Goal: Answer question/provide support: Share knowledge or assist other users

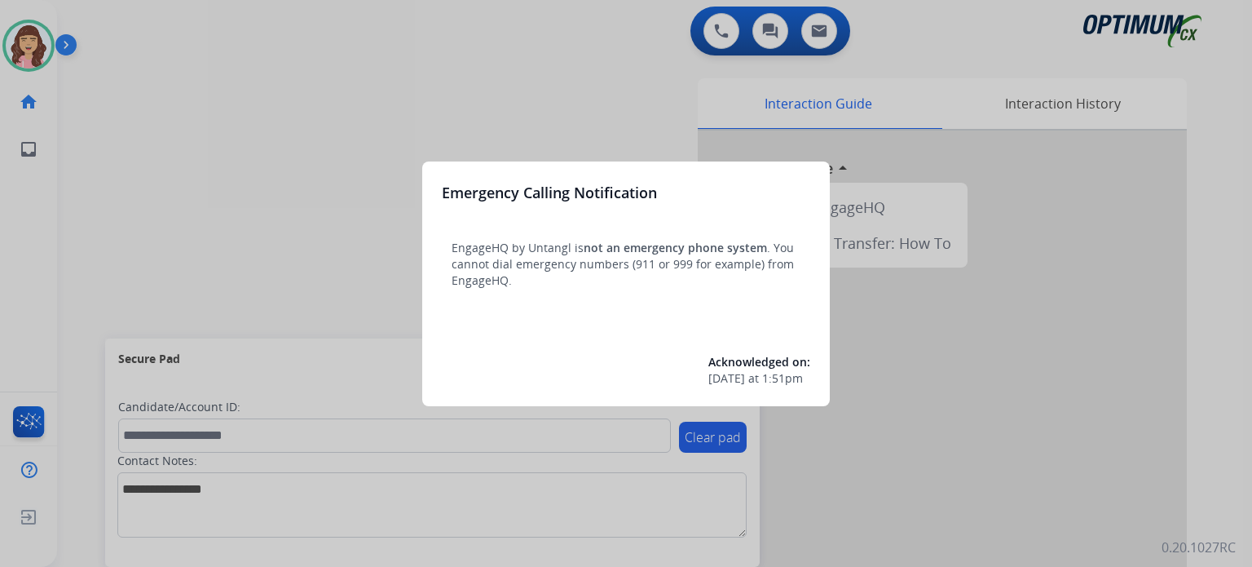
click at [652, 113] on div at bounding box center [626, 283] width 1252 height 567
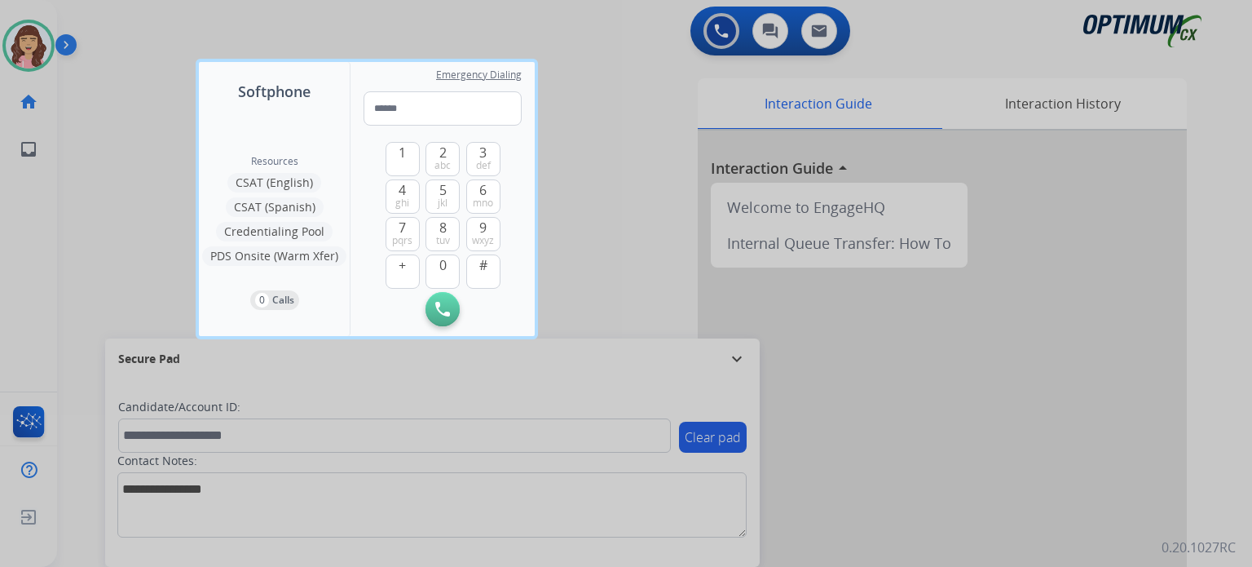
click at [627, 237] on div at bounding box center [626, 283] width 1252 height 567
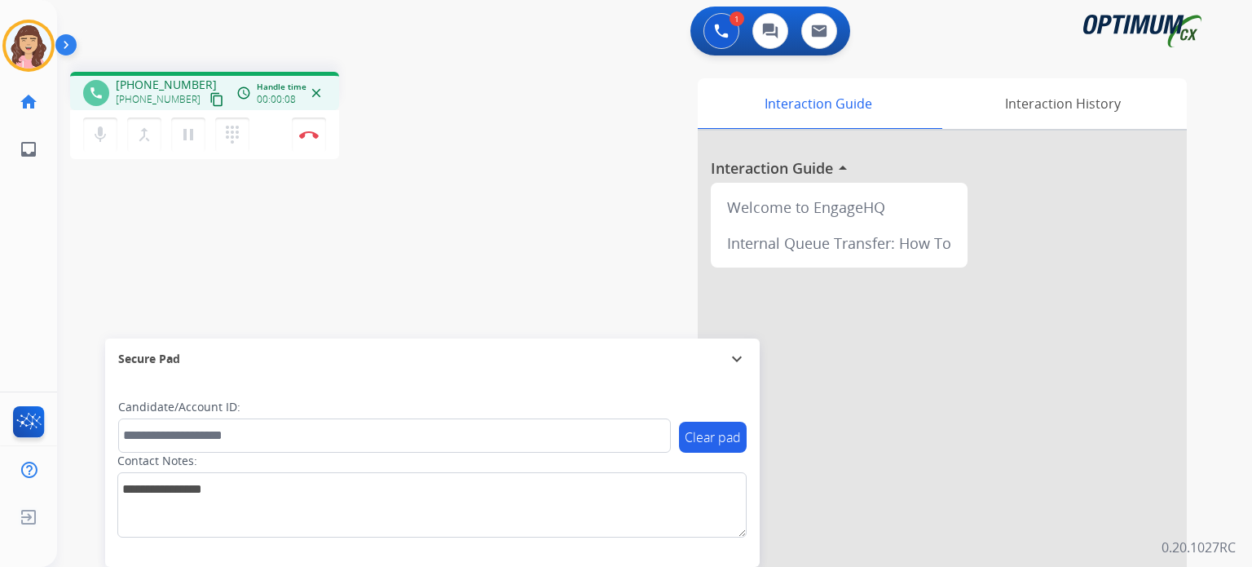
click at [210, 97] on mat-icon "content_copy" at bounding box center [217, 99] width 15 height 15
click at [210, 100] on mat-icon "content_copy" at bounding box center [217, 99] width 15 height 15
click at [311, 143] on button "Disconnect" at bounding box center [309, 134] width 34 height 34
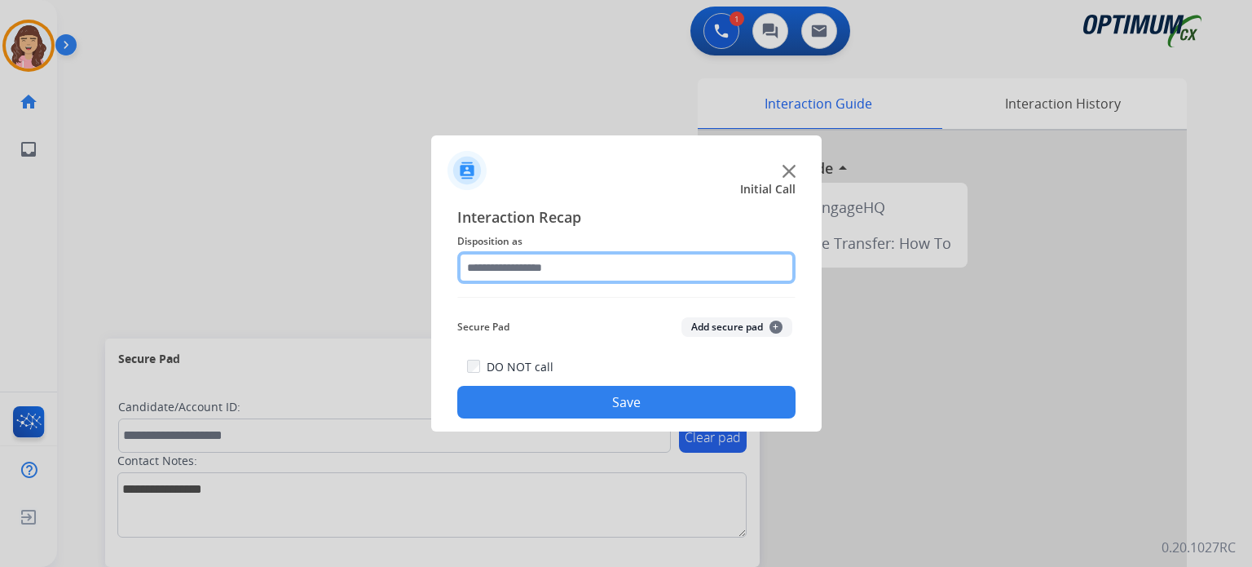
click at [548, 269] on input "text" at bounding box center [626, 267] width 338 height 33
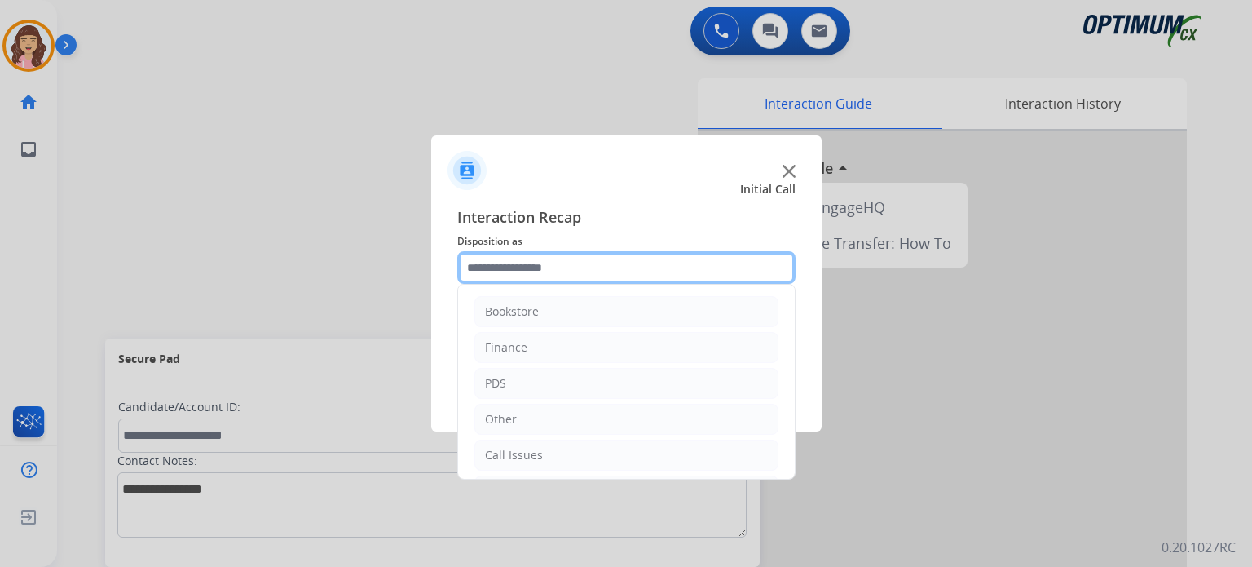
scroll to position [108, 0]
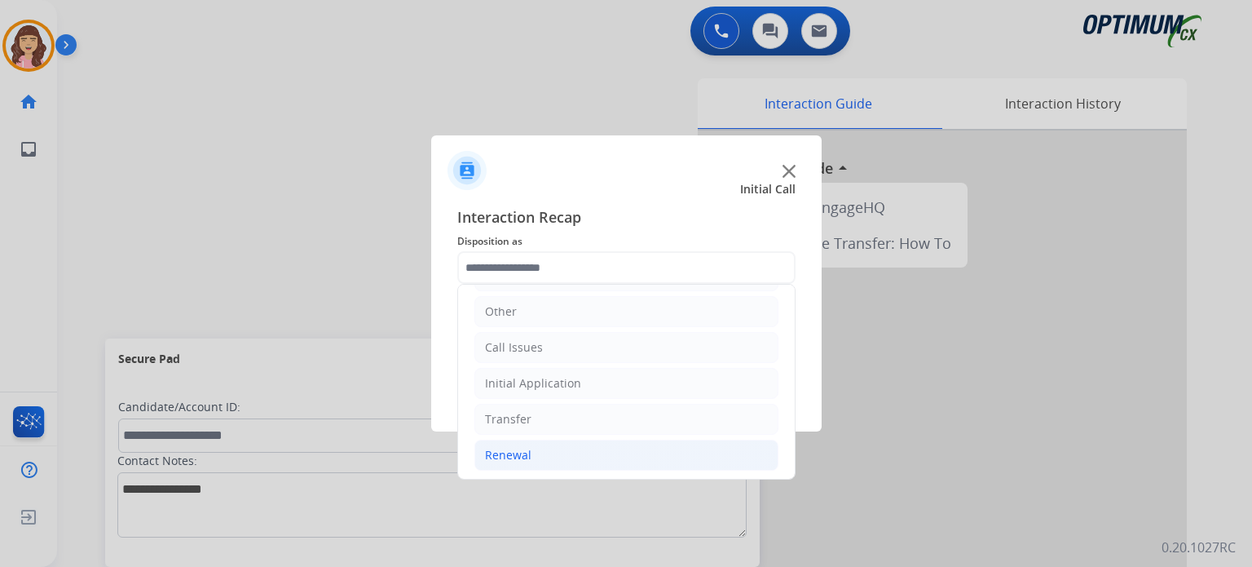
click at [554, 449] on li "Renewal" at bounding box center [626, 454] width 304 height 31
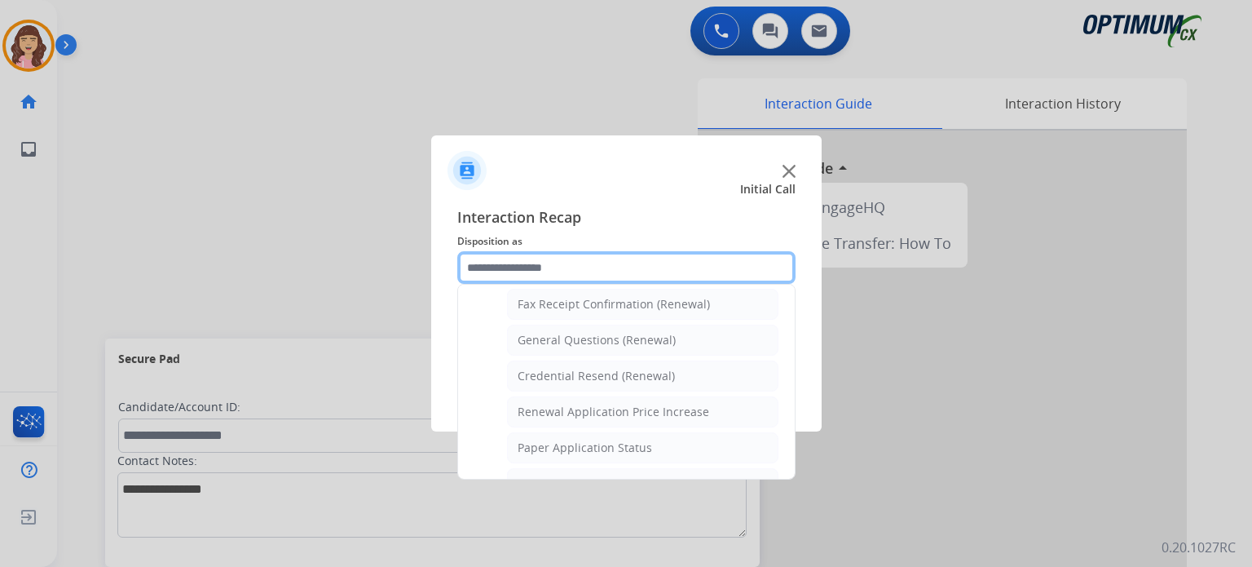
scroll to position [419, 0]
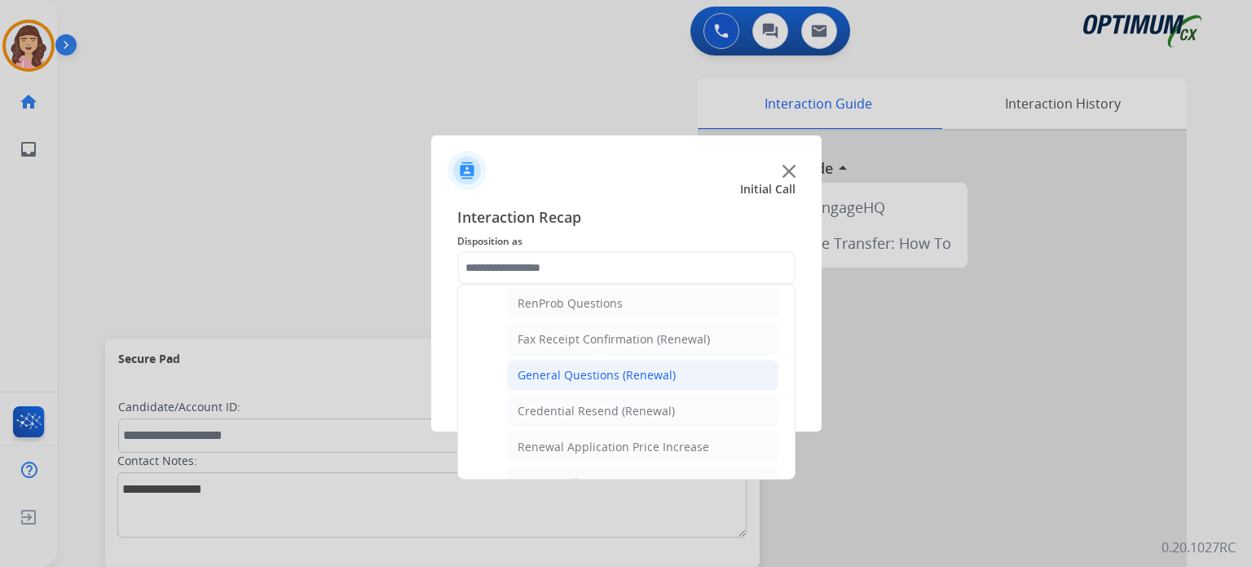
click at [641, 367] on div "General Questions (Renewal)" at bounding box center [597, 375] width 158 height 16
type input "**********"
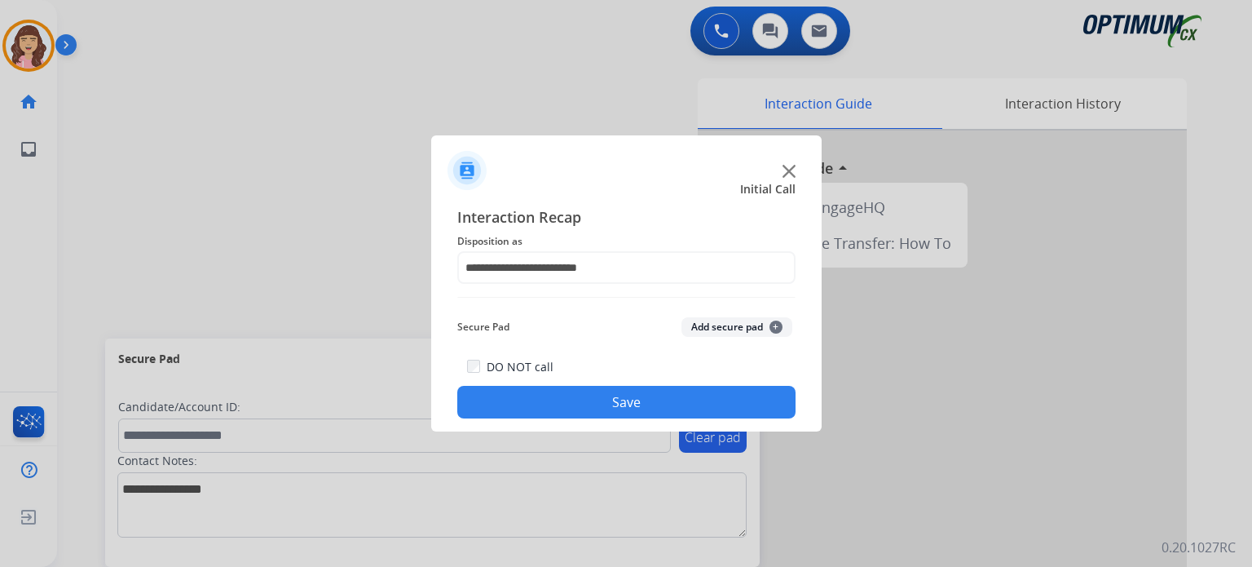
click at [629, 407] on button "Save" at bounding box center [626, 402] width 338 height 33
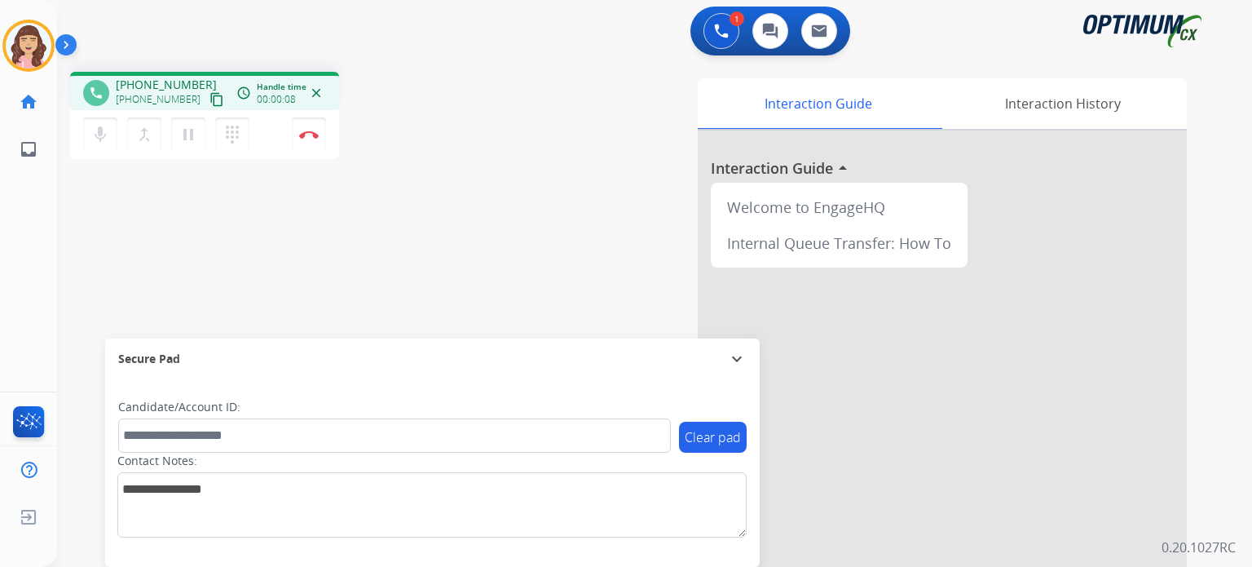
click at [210, 105] on mat-icon "content_copy" at bounding box center [217, 99] width 15 height 15
click at [316, 258] on div "phone +19016618415 +19016618415 content_copy access_time Call metrics Queue 00:…" at bounding box center [635, 399] width 1156 height 680
click at [304, 135] on img at bounding box center [309, 134] width 20 height 8
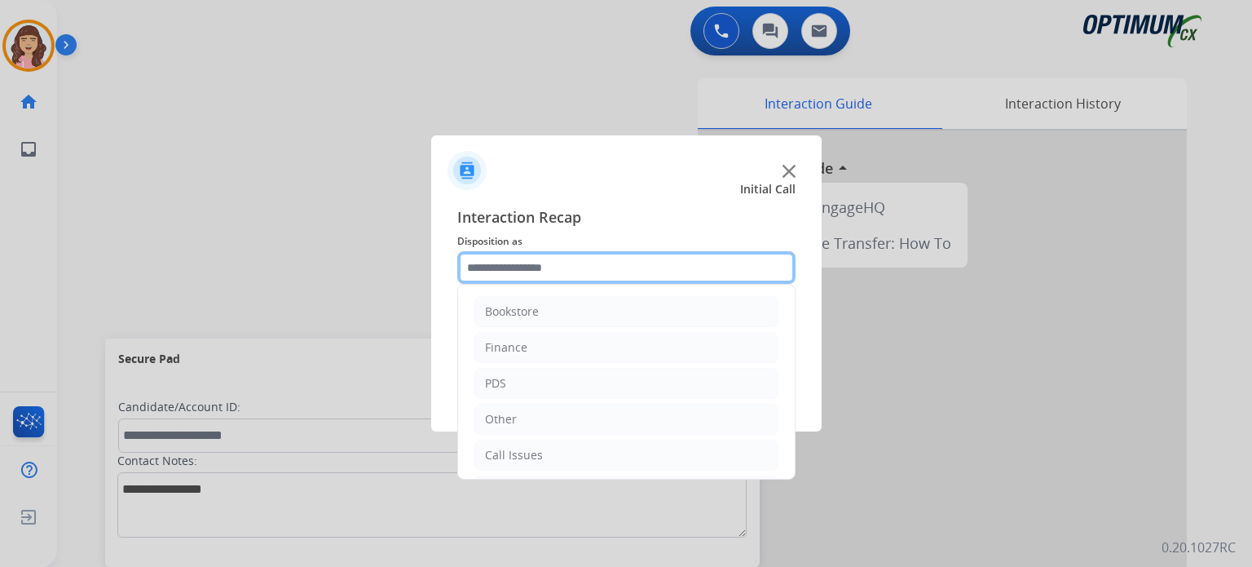
click at [553, 261] on input "text" at bounding box center [626, 267] width 338 height 33
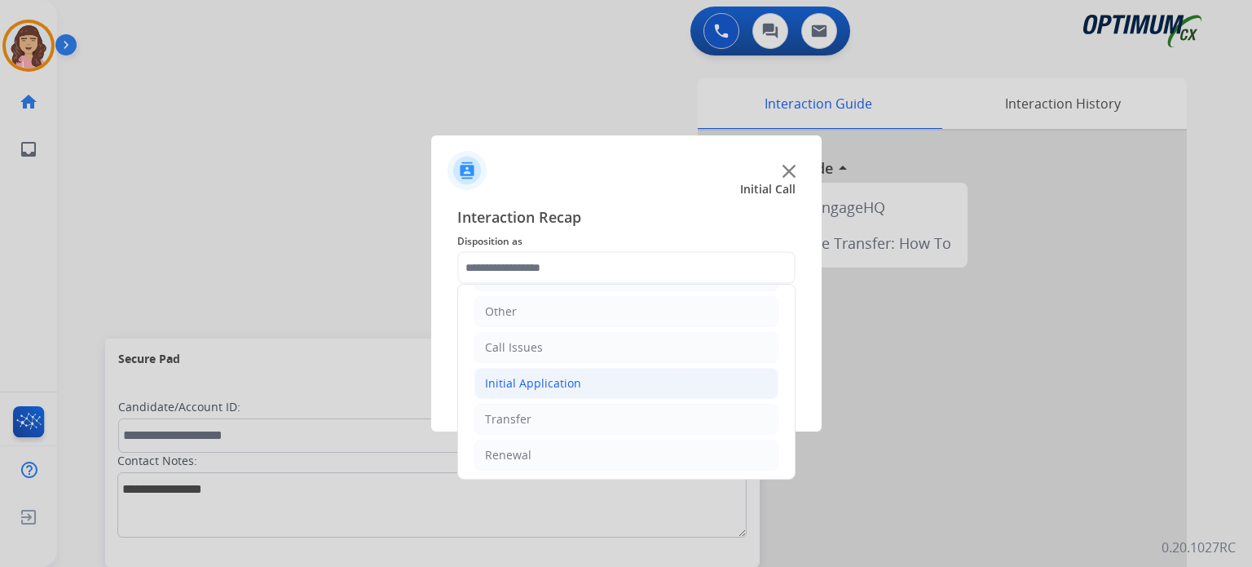
click at [557, 379] on div "Initial Application" at bounding box center [533, 383] width 96 height 16
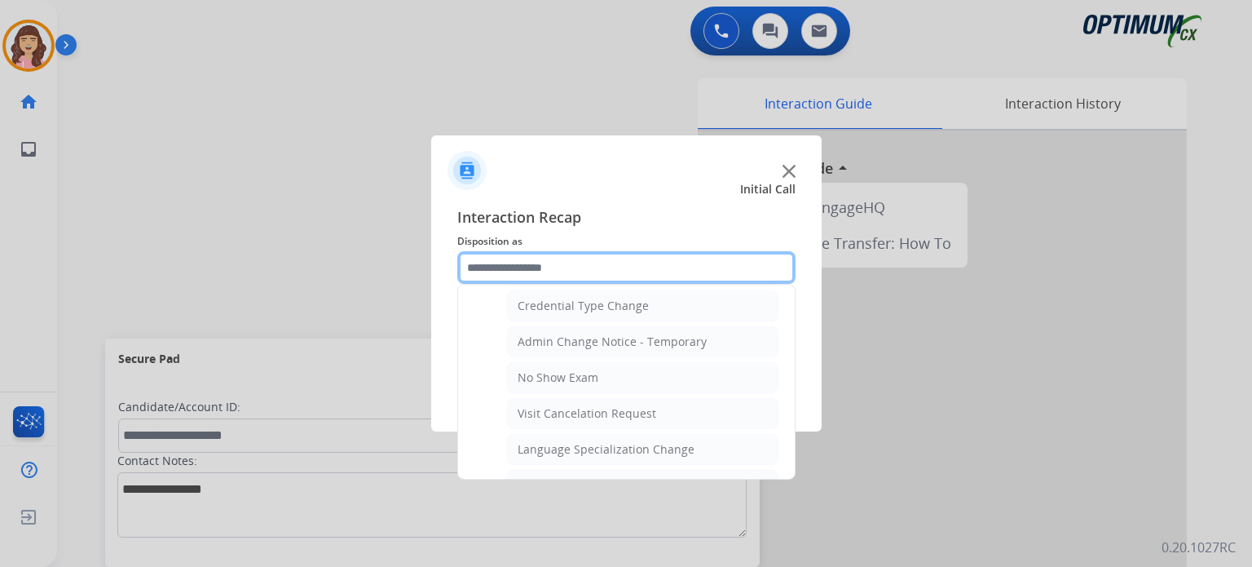
scroll to position [663, 0]
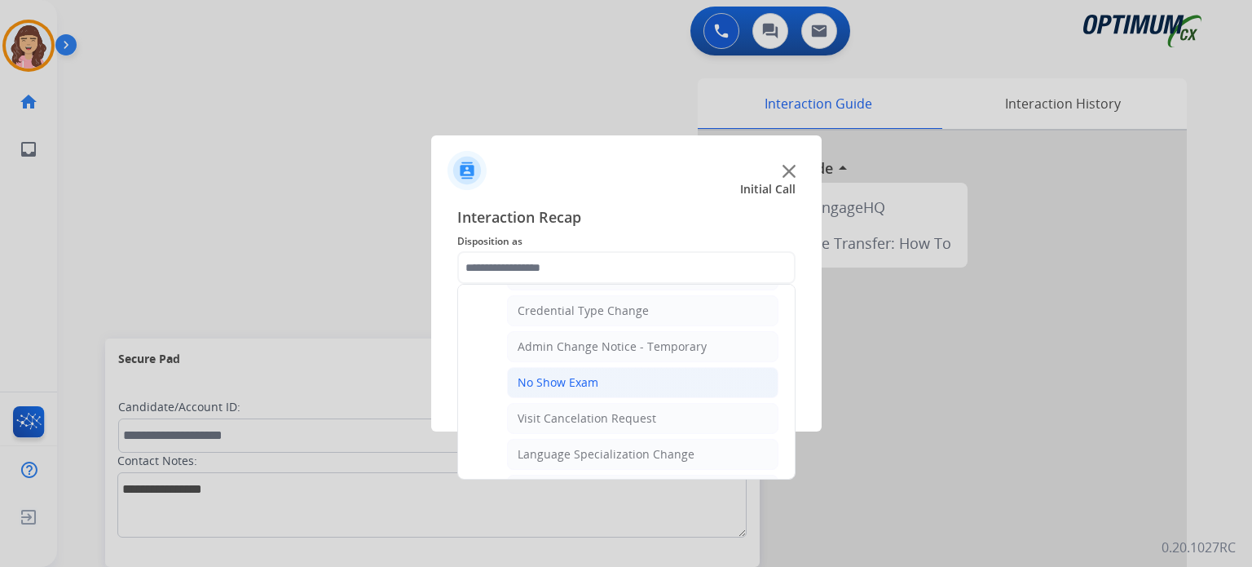
click at [603, 376] on li "No Show Exam" at bounding box center [642, 382] width 271 height 31
type input "**********"
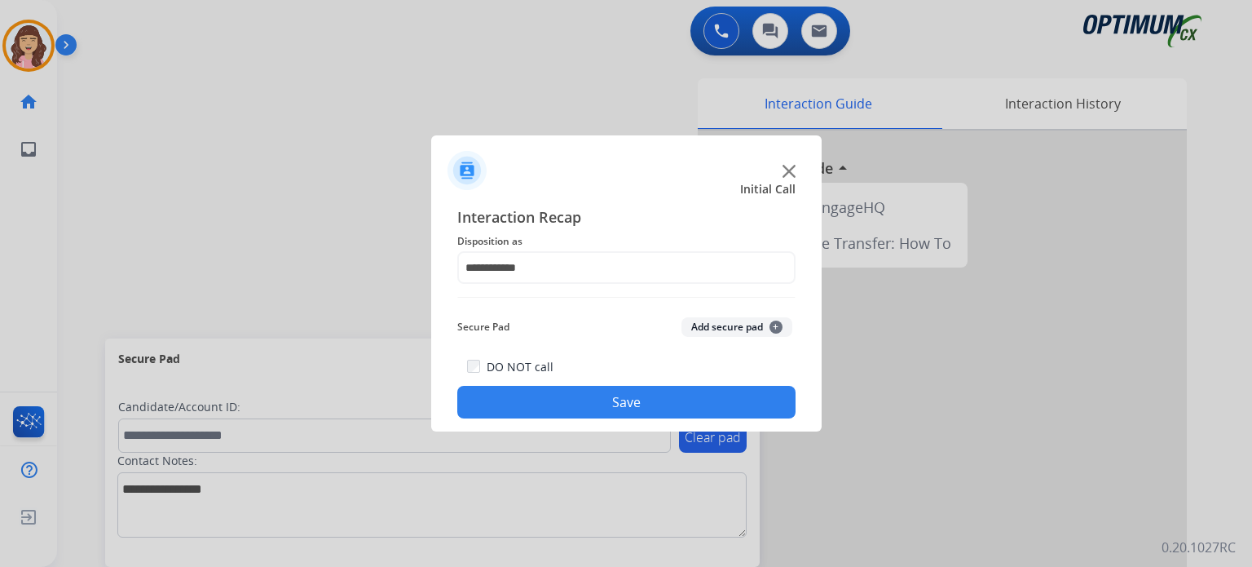
click at [580, 404] on button "Save" at bounding box center [626, 402] width 338 height 33
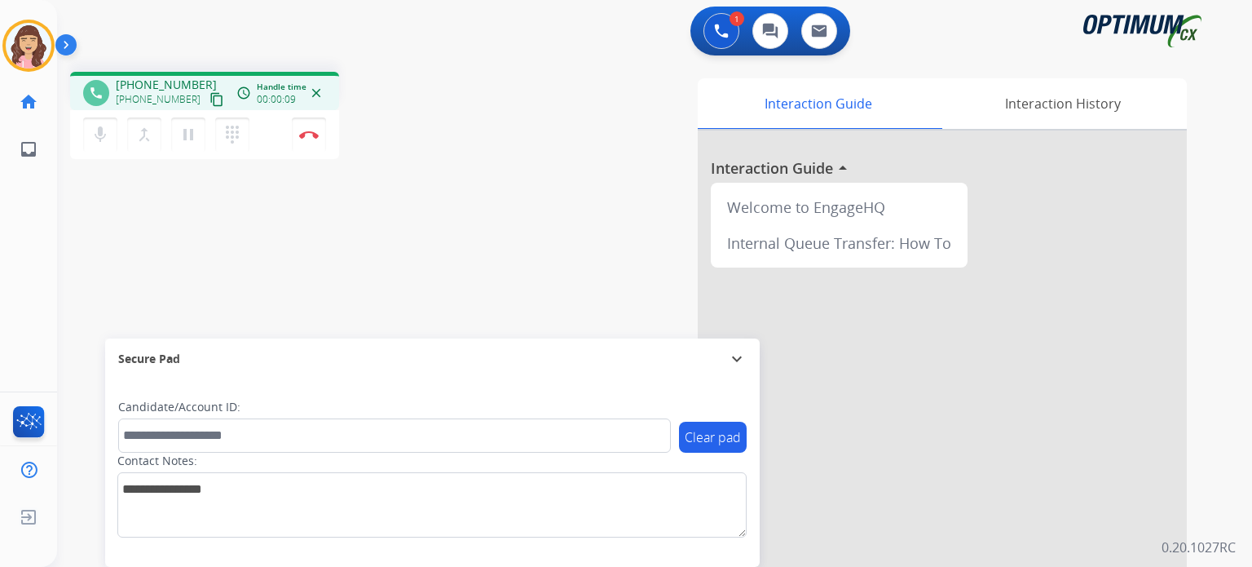
click at [210, 95] on mat-icon "content_copy" at bounding box center [217, 99] width 15 height 15
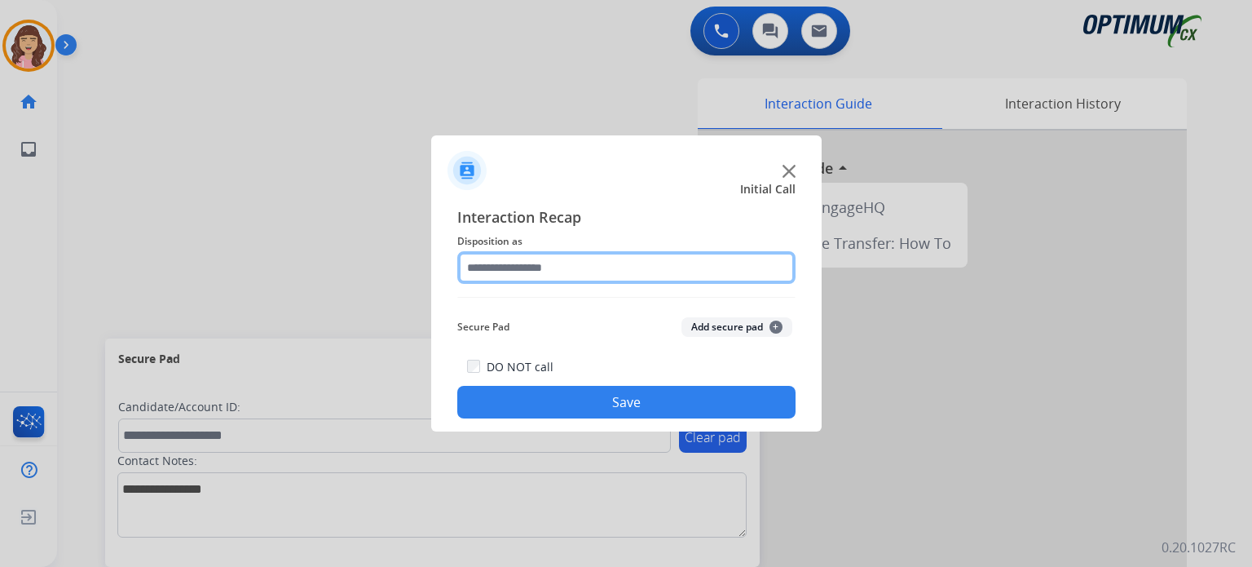
click at [502, 267] on input "text" at bounding box center [626, 267] width 338 height 33
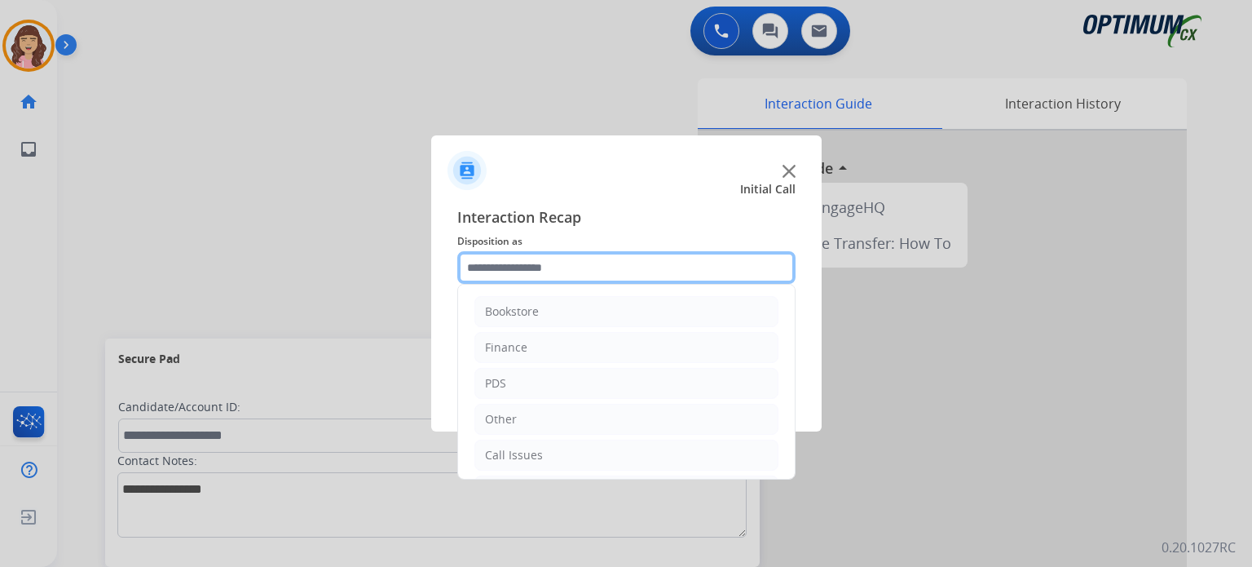
scroll to position [108, 0]
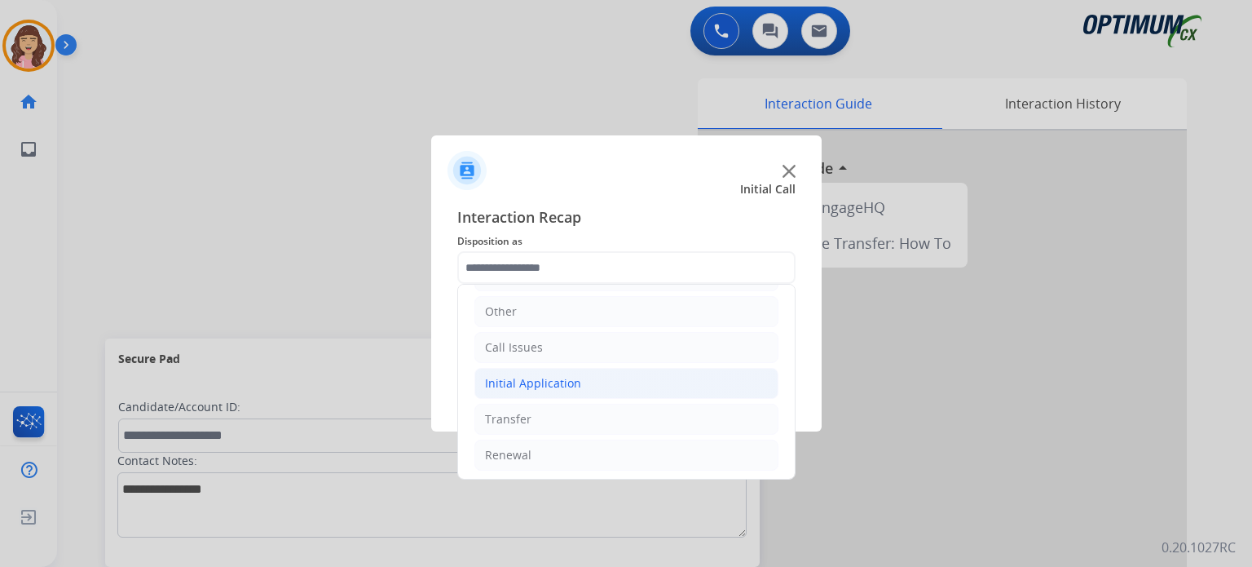
click at [568, 375] on div "Initial Application" at bounding box center [533, 383] width 96 height 16
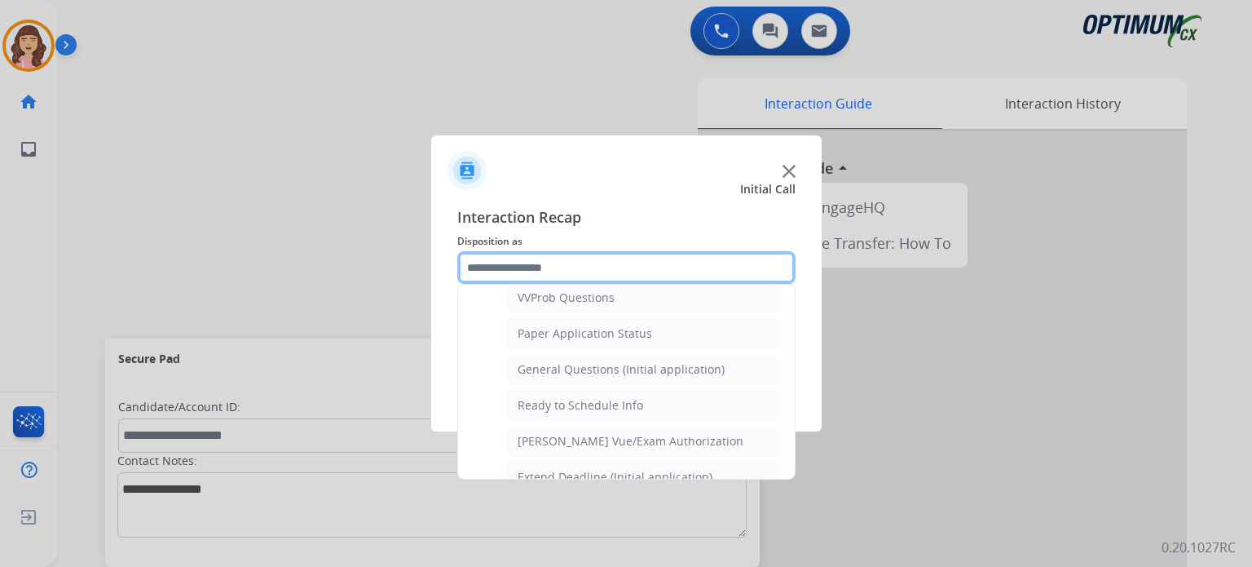
scroll to position [863, 0]
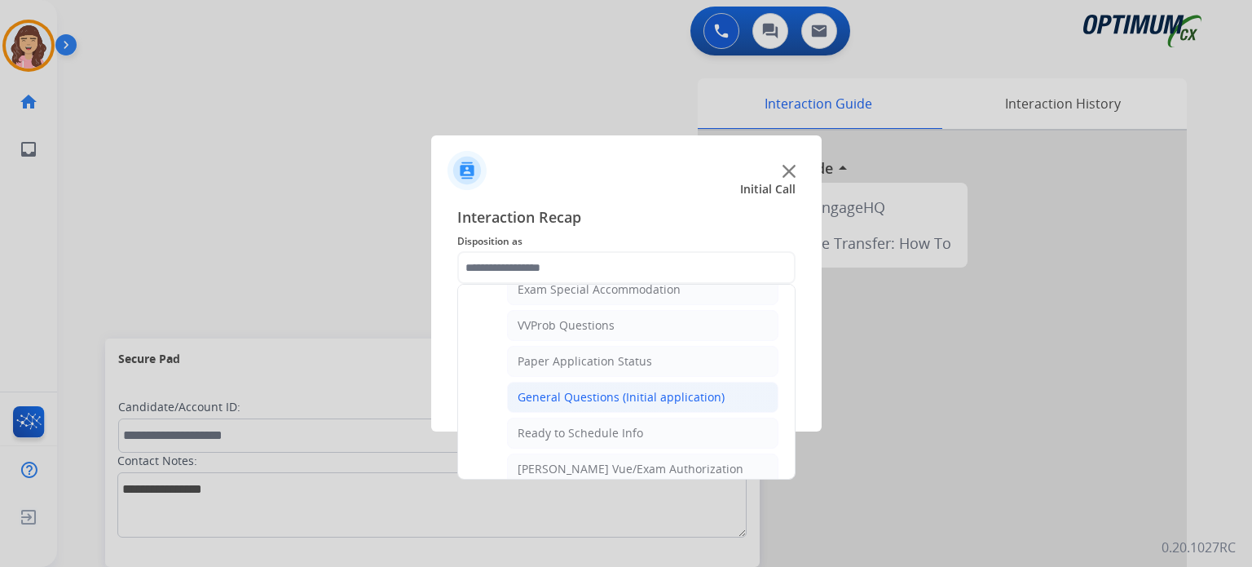
click at [629, 393] on div "General Questions (Initial application)" at bounding box center [621, 397] width 207 height 16
type input "**********"
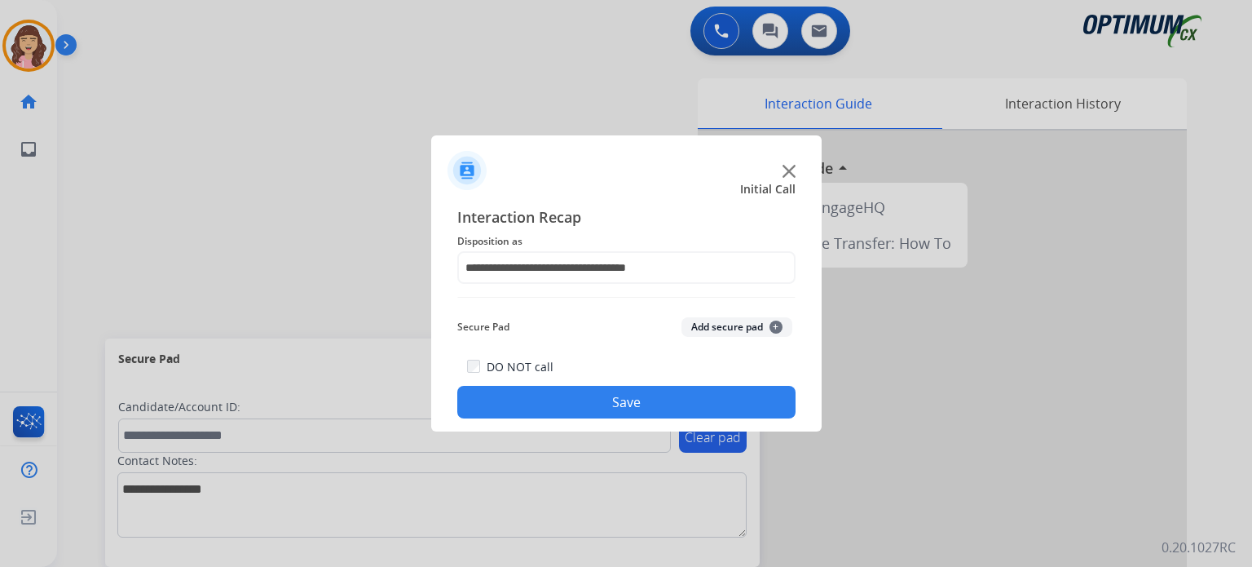
click at [629, 412] on button "Save" at bounding box center [626, 402] width 338 height 33
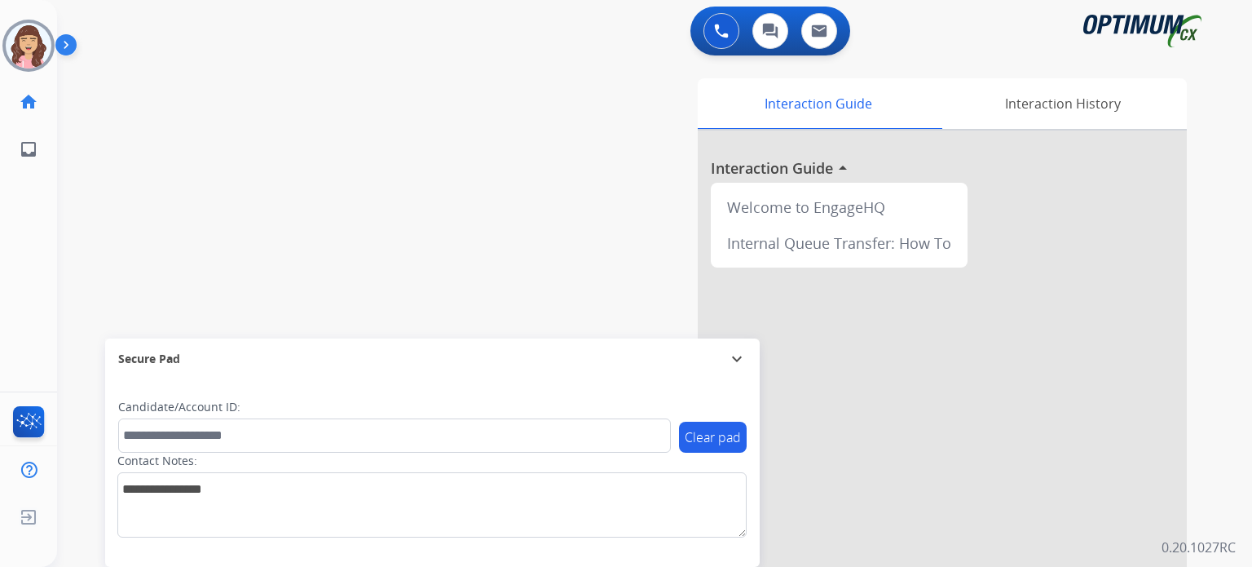
click at [594, 184] on div "Interaction Guide Interaction History Interaction Guide arrow_drop_up Welcome t…" at bounding box center [844, 408] width 686 height 660
click at [29, 45] on img at bounding box center [29, 46] width 46 height 46
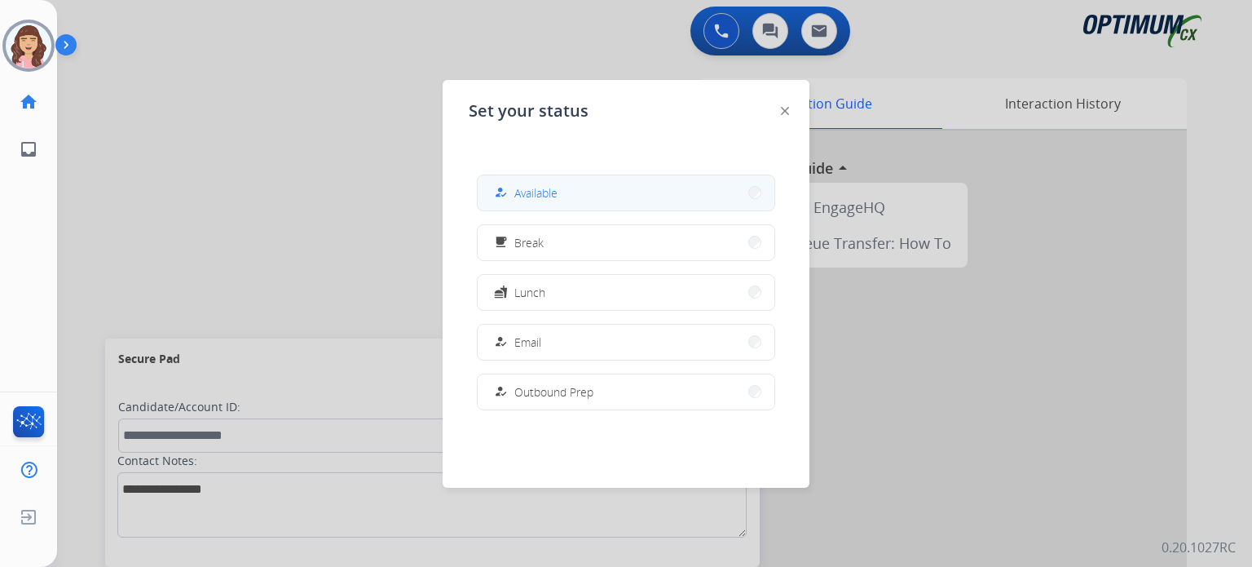
click at [542, 204] on button "how_to_reg Available" at bounding box center [626, 192] width 297 height 35
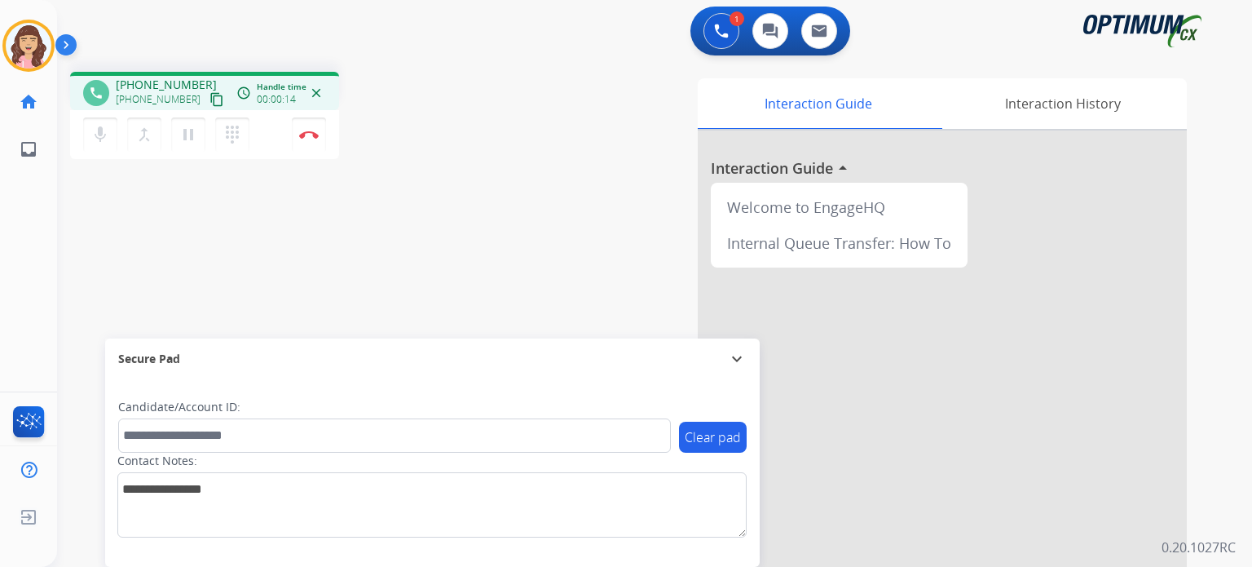
click at [210, 99] on mat-icon "content_copy" at bounding box center [217, 99] width 15 height 15
click at [303, 136] on img at bounding box center [309, 134] width 20 height 8
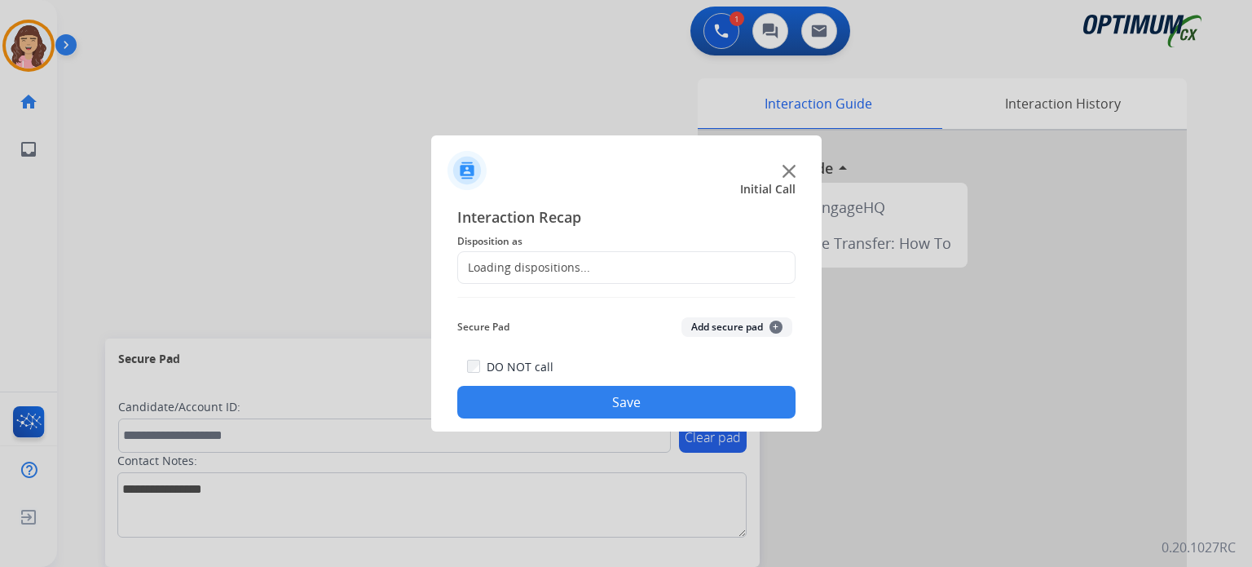
click at [623, 263] on div "Loading dispositions..." at bounding box center [626, 267] width 338 height 33
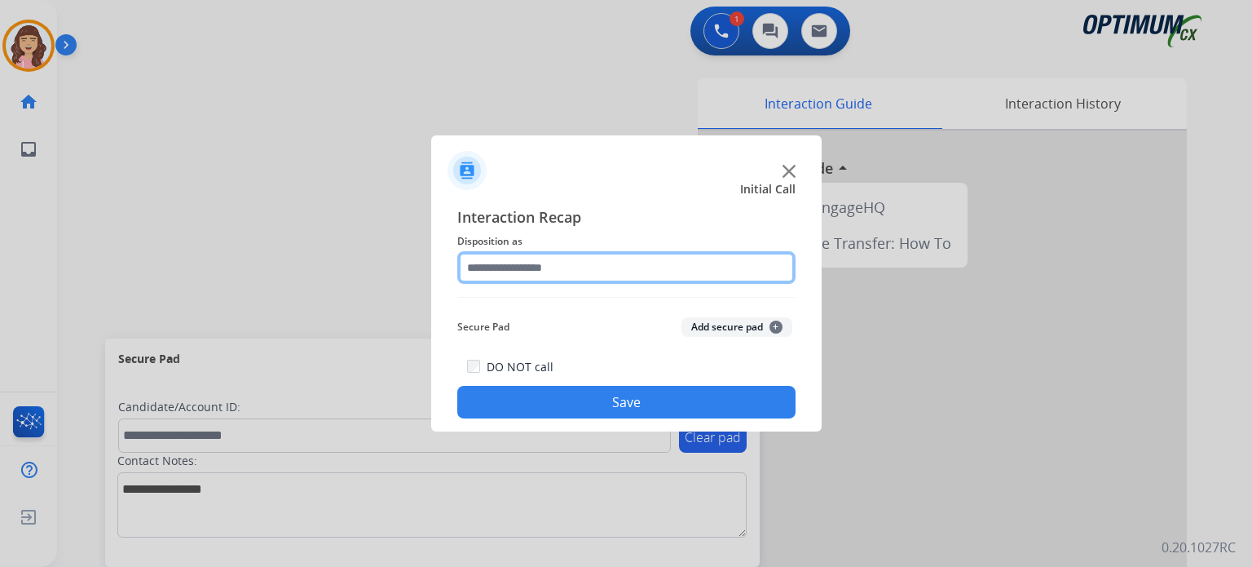
click at [649, 263] on input "text" at bounding box center [626, 267] width 338 height 33
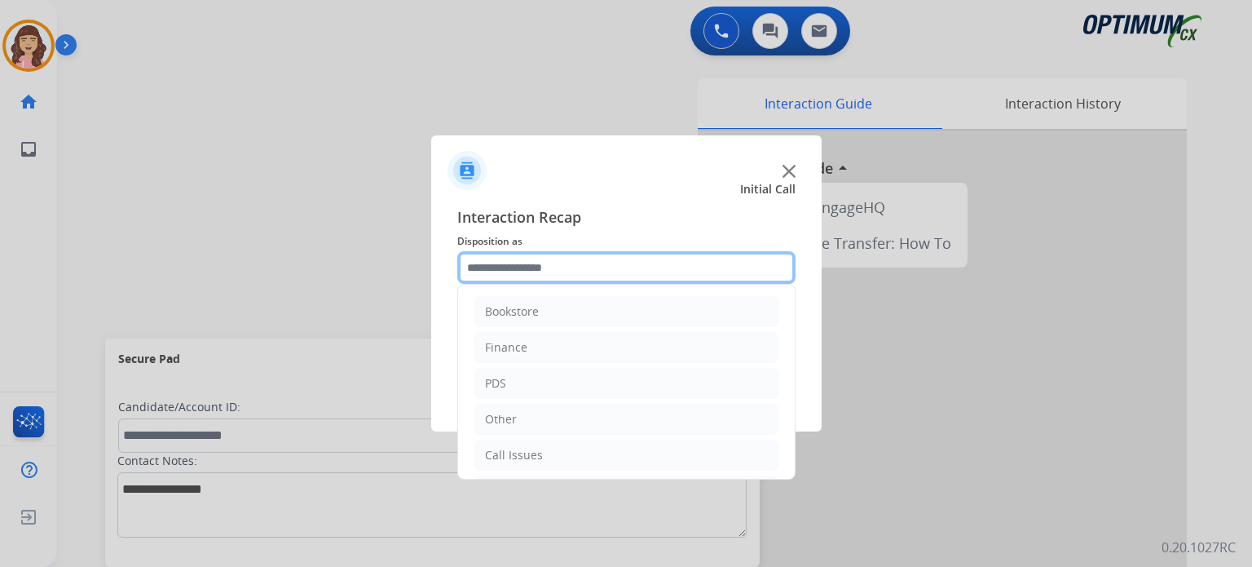
scroll to position [108, 0]
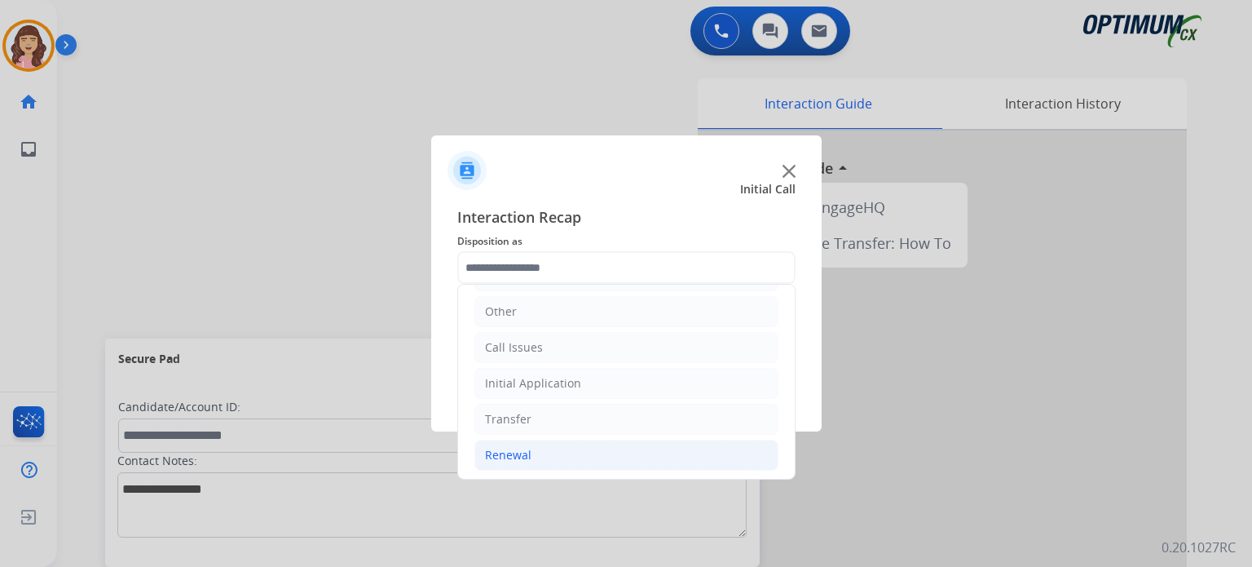
click at [530, 455] on li "Renewal" at bounding box center [626, 454] width 304 height 31
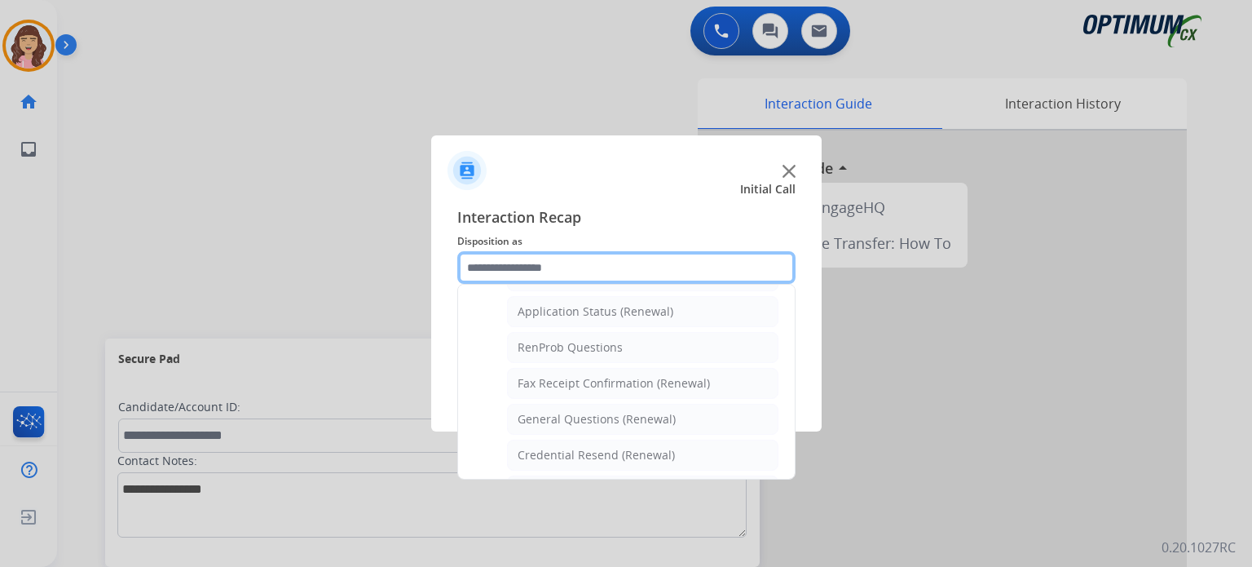
scroll to position [353, 0]
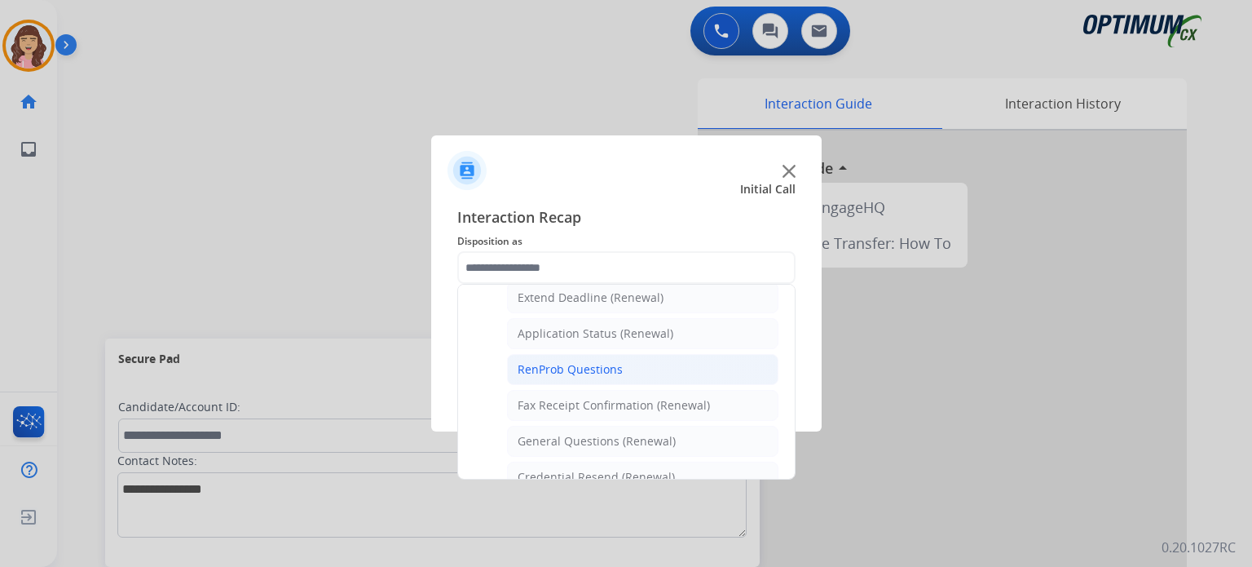
click at [616, 366] on div "RenProb Questions" at bounding box center [570, 369] width 105 height 16
type input "**********"
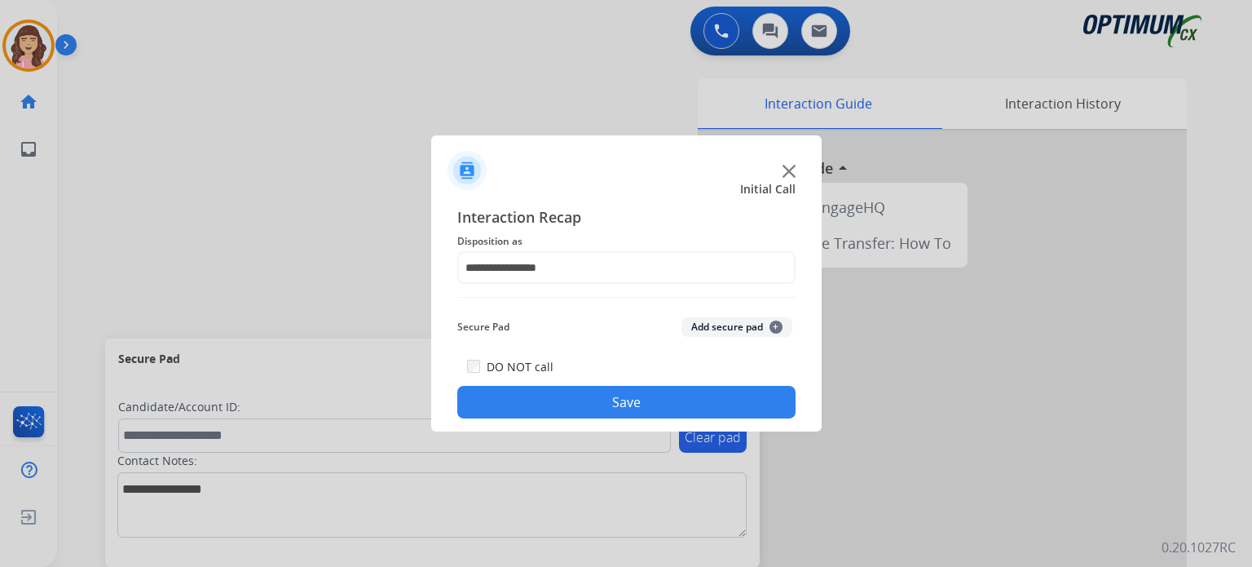
click at [611, 406] on button "Save" at bounding box center [626, 402] width 338 height 33
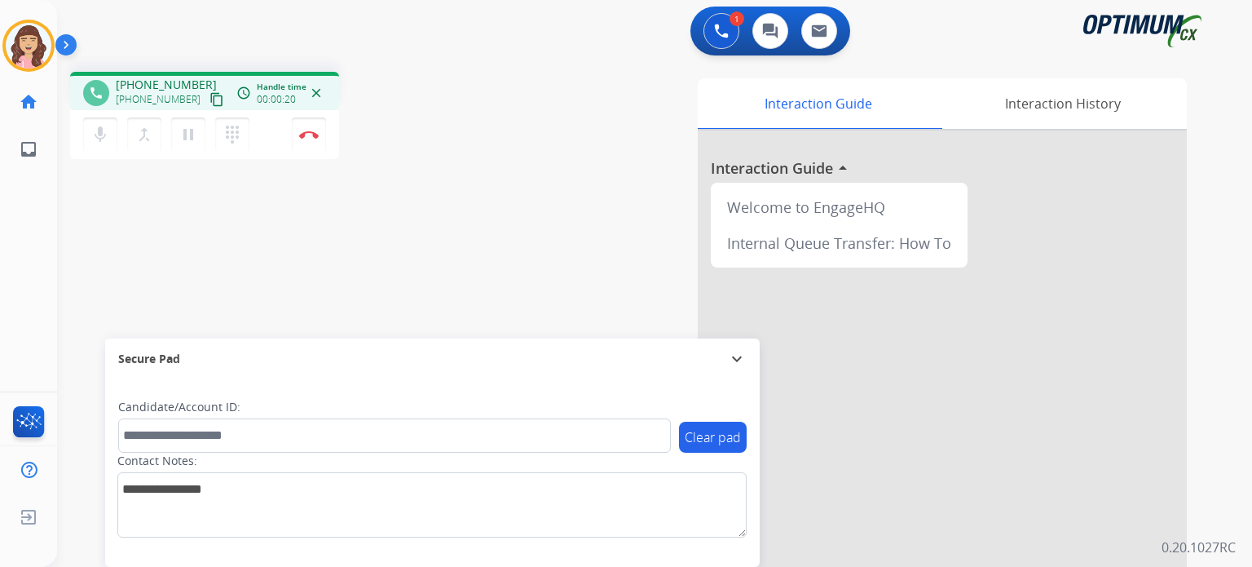
click at [210, 104] on mat-icon "content_copy" at bounding box center [217, 99] width 15 height 15
click at [253, 282] on div "phone +13474655042 +13474655042 content_copy access_time Call metrics Queue 00:…" at bounding box center [635, 399] width 1156 height 680
click at [311, 131] on img at bounding box center [309, 134] width 20 height 8
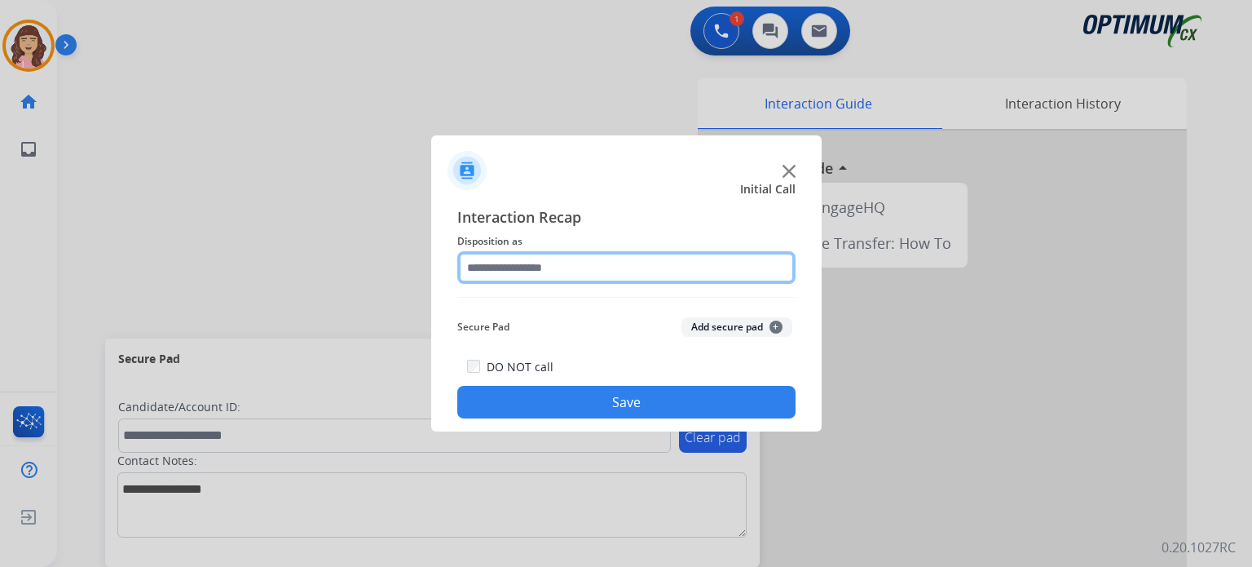
click at [598, 271] on input "text" at bounding box center [626, 267] width 338 height 33
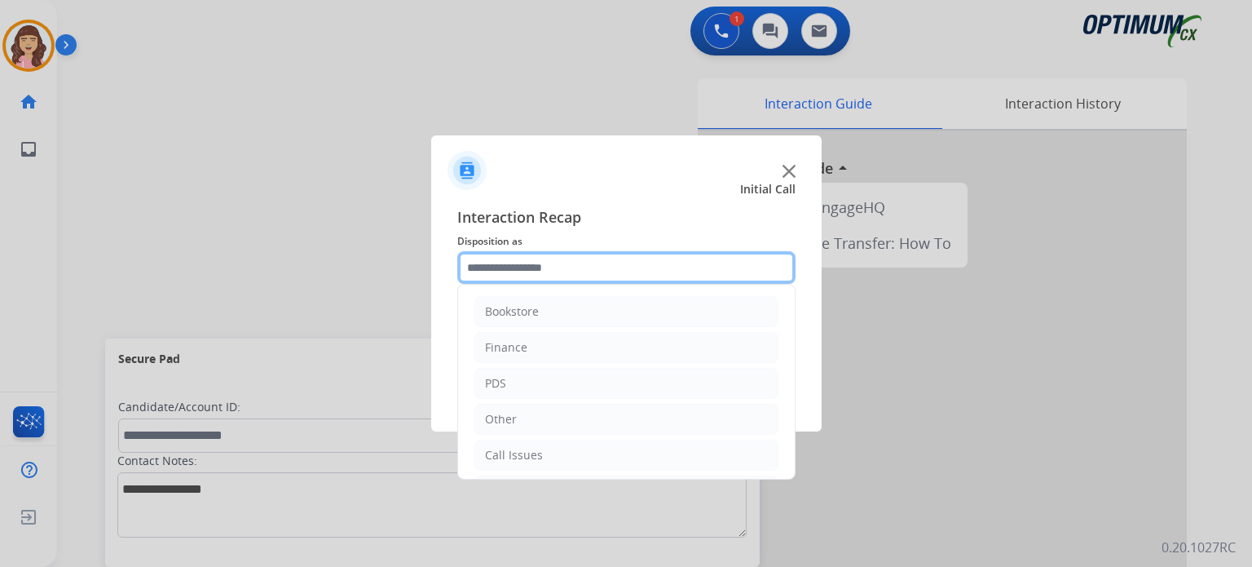
scroll to position [108, 0]
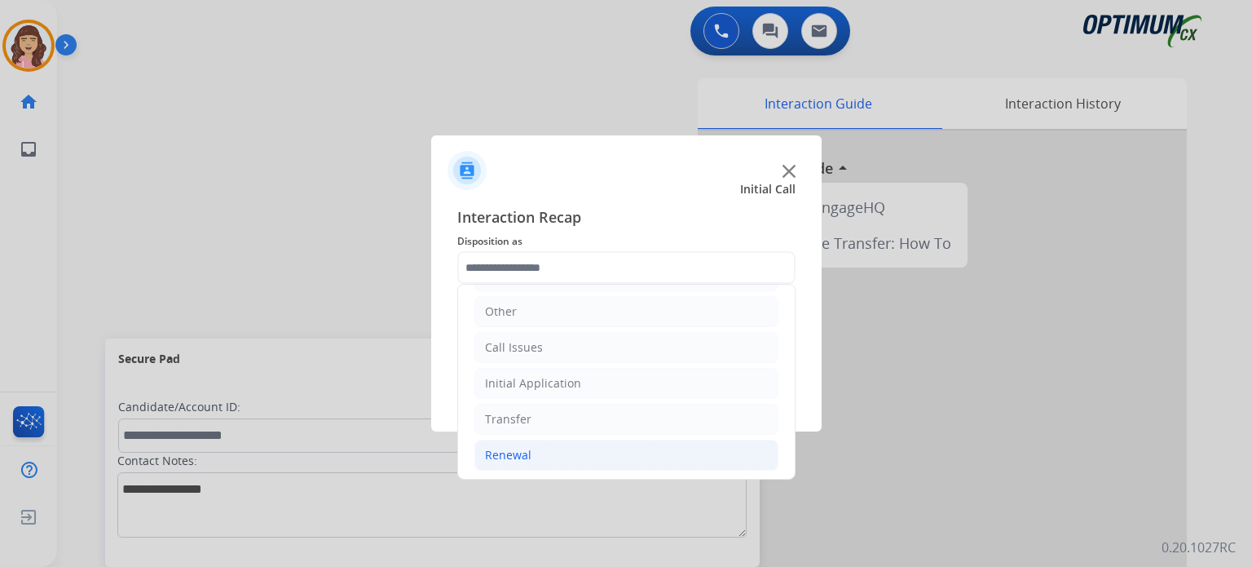
click at [567, 449] on li "Renewal" at bounding box center [626, 454] width 304 height 31
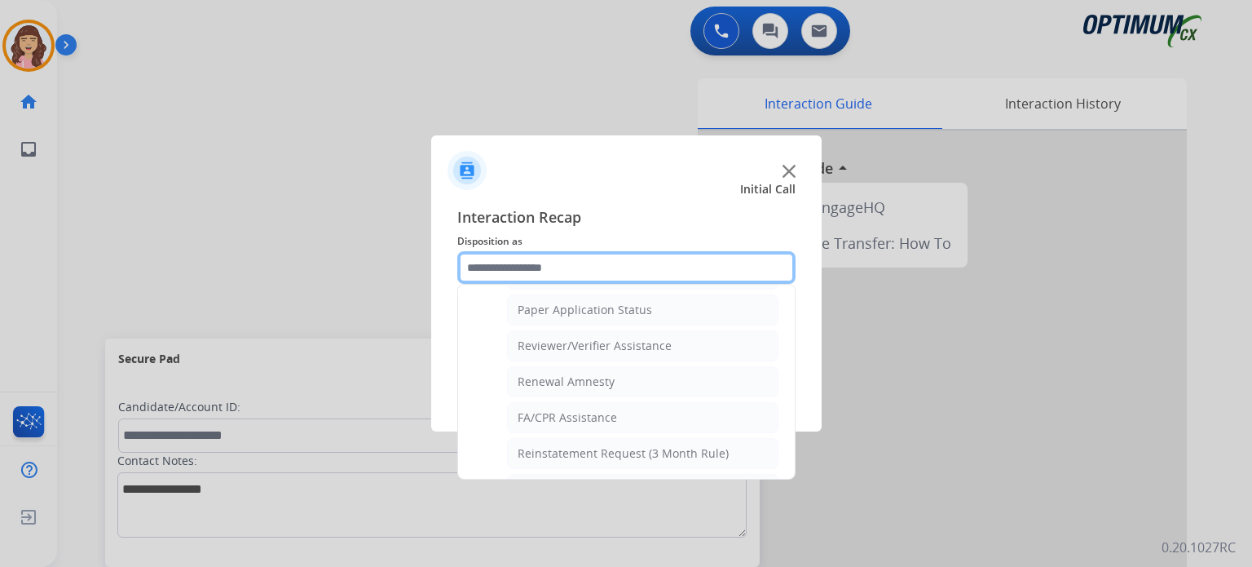
scroll to position [584, 0]
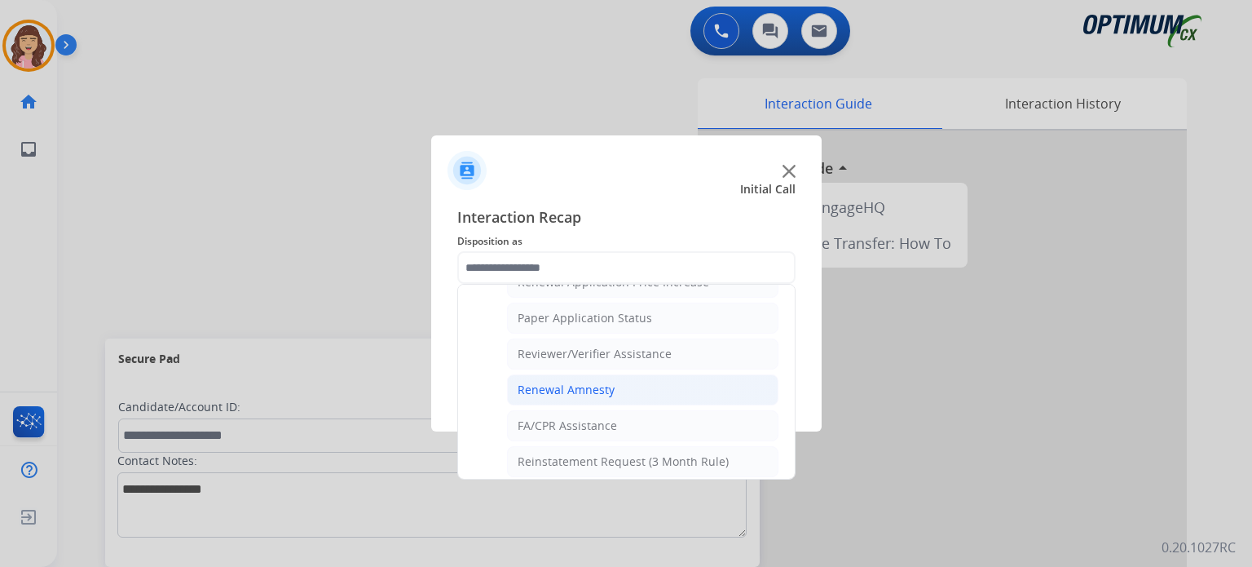
click at [595, 383] on div "Renewal Amnesty" at bounding box center [566, 390] width 97 height 16
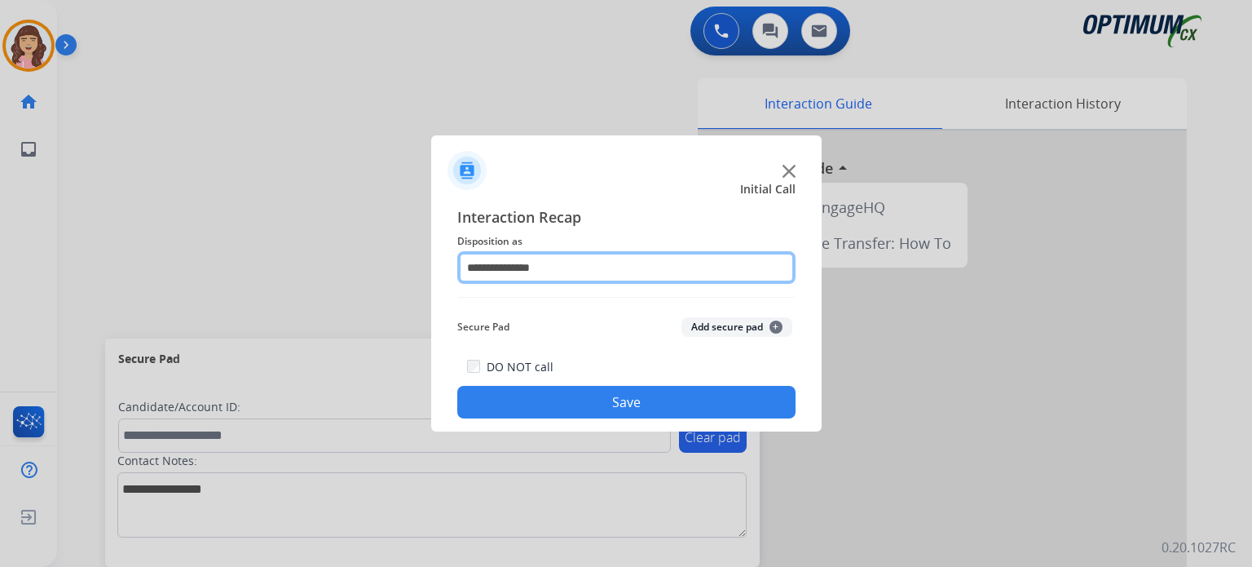
click at [607, 279] on input "**********" at bounding box center [626, 267] width 338 height 33
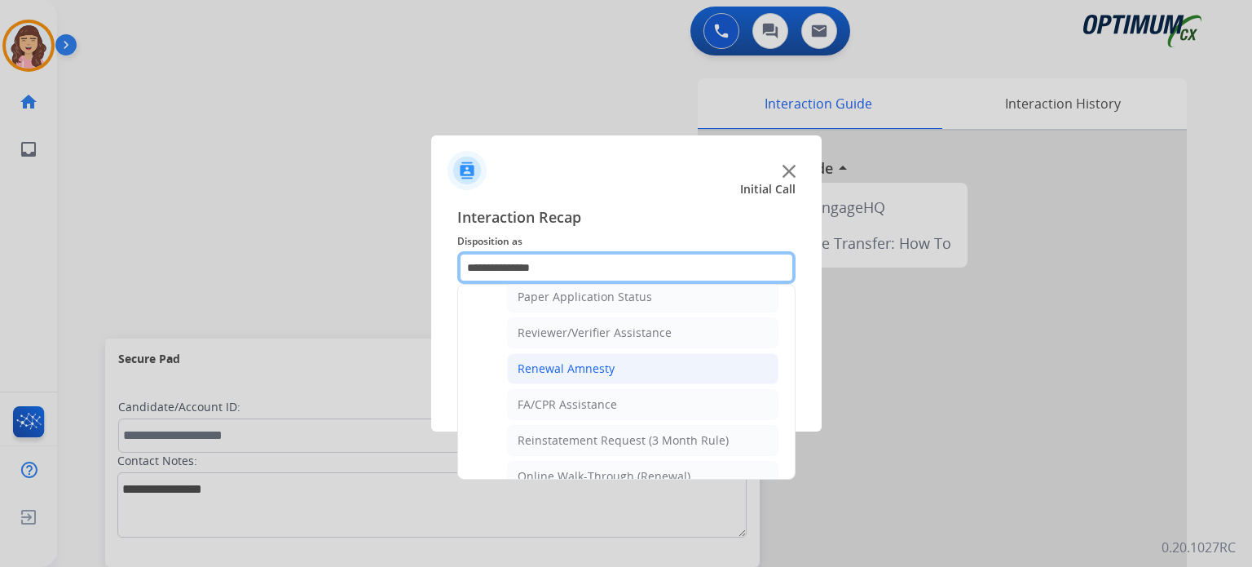
scroll to position [622, 0]
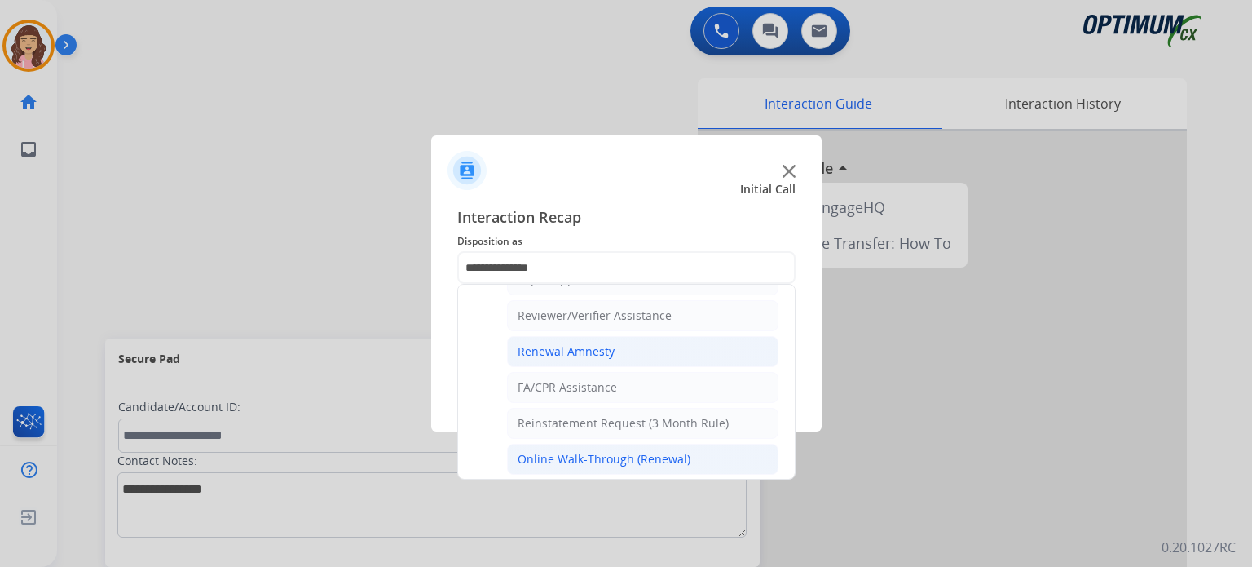
click at [673, 459] on div "Online Walk-Through (Renewal)" at bounding box center [604, 459] width 173 height 16
type input "**********"
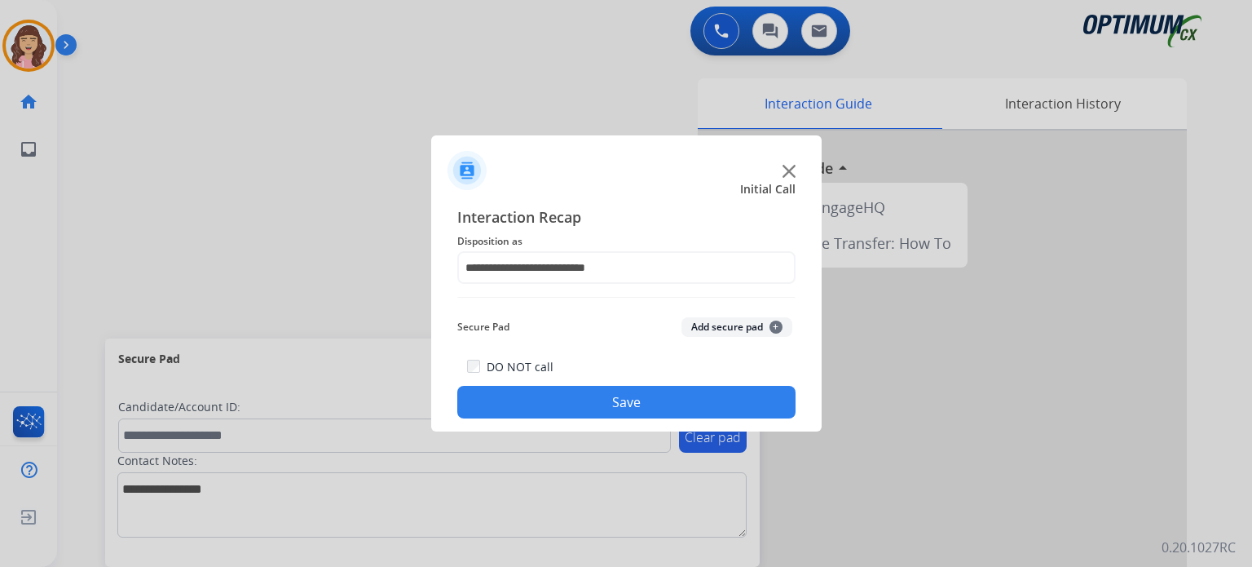
click at [668, 405] on button "Save" at bounding box center [626, 402] width 338 height 33
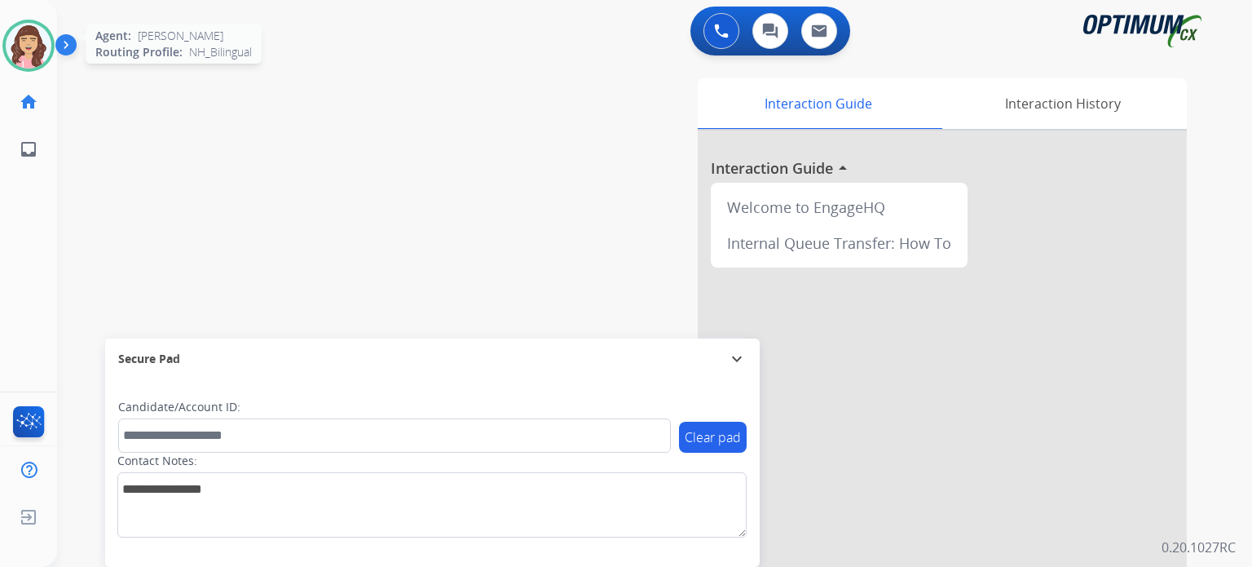
click at [6, 41] on img at bounding box center [29, 46] width 46 height 46
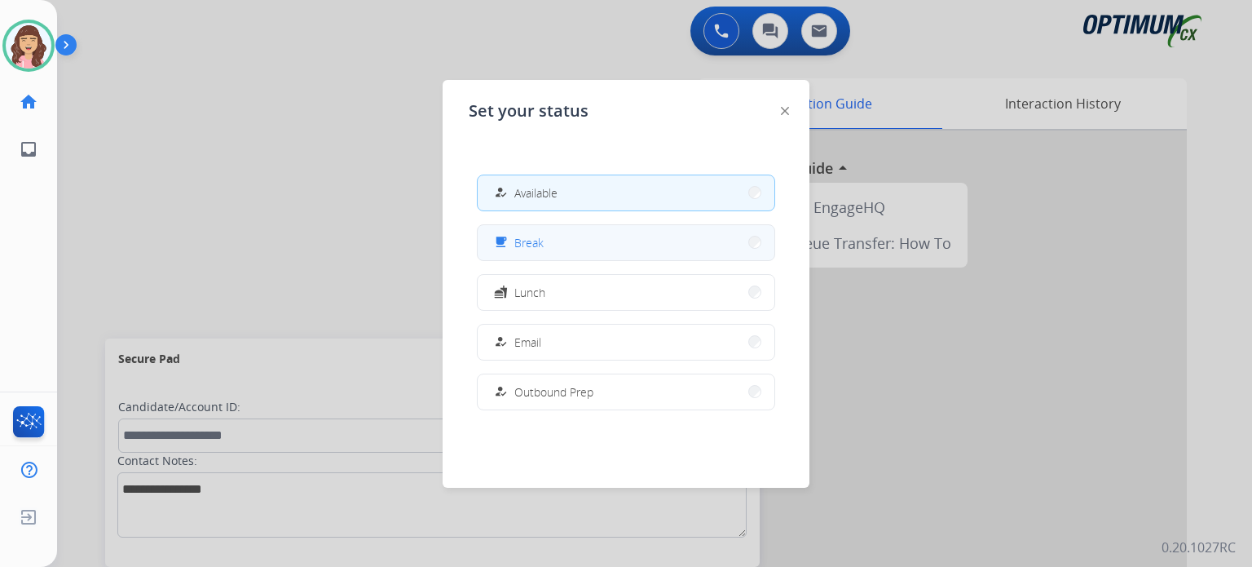
click at [580, 236] on button "free_breakfast Break" at bounding box center [626, 242] width 297 height 35
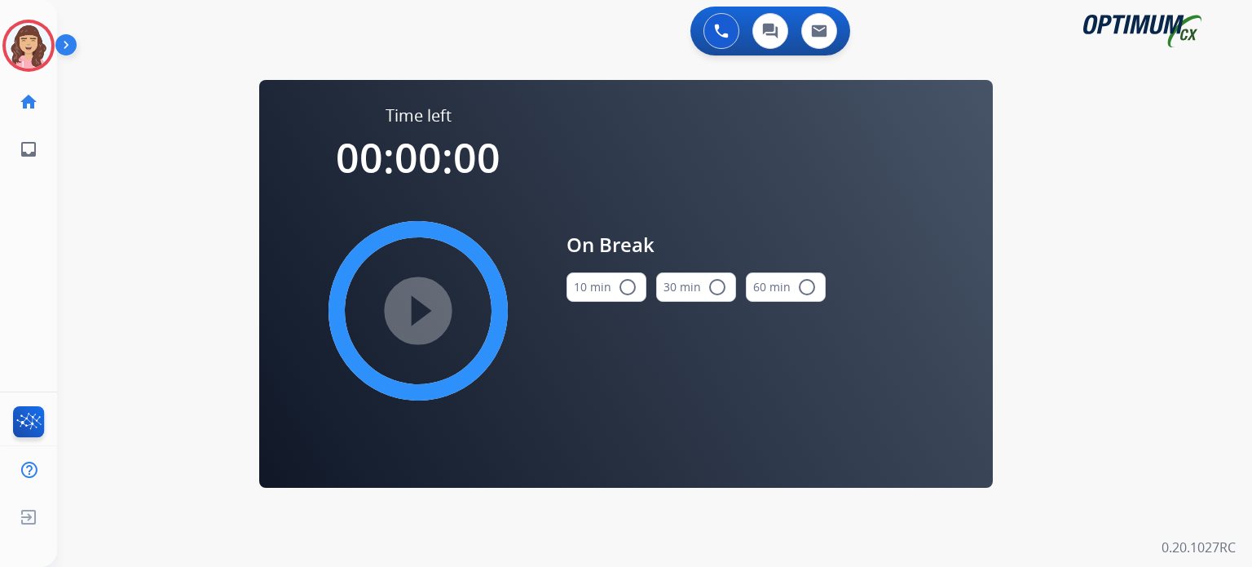
click at [630, 285] on mat-icon "radio_button_unchecked" at bounding box center [628, 287] width 20 height 20
click at [408, 314] on mat-icon "play_circle_filled" at bounding box center [418, 311] width 20 height 20
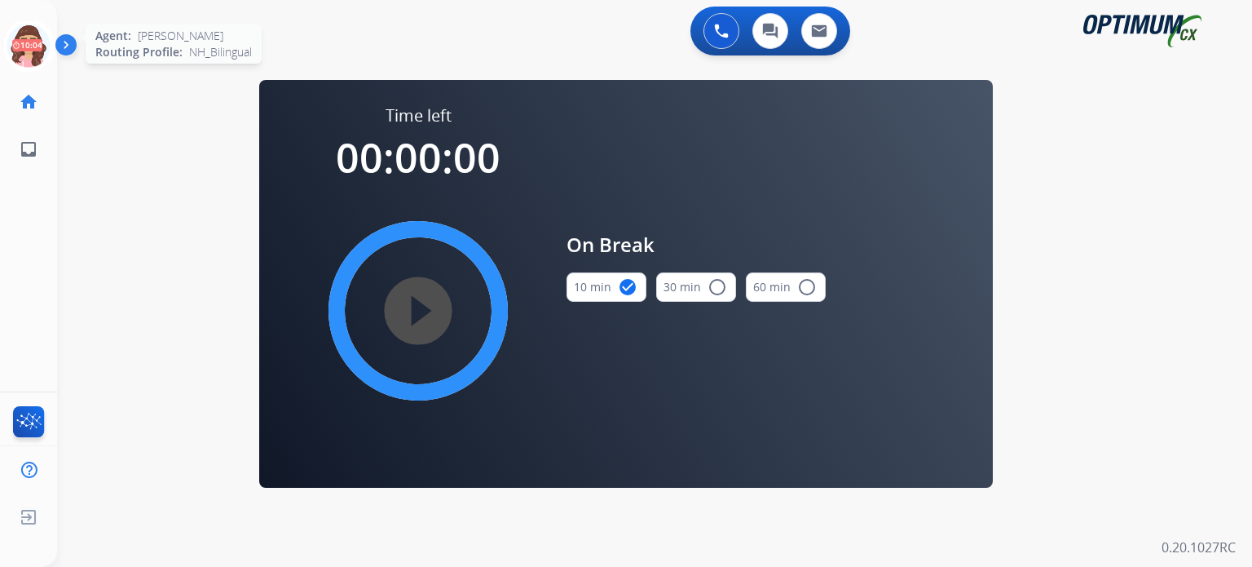
click at [23, 38] on icon at bounding box center [28, 46] width 53 height 53
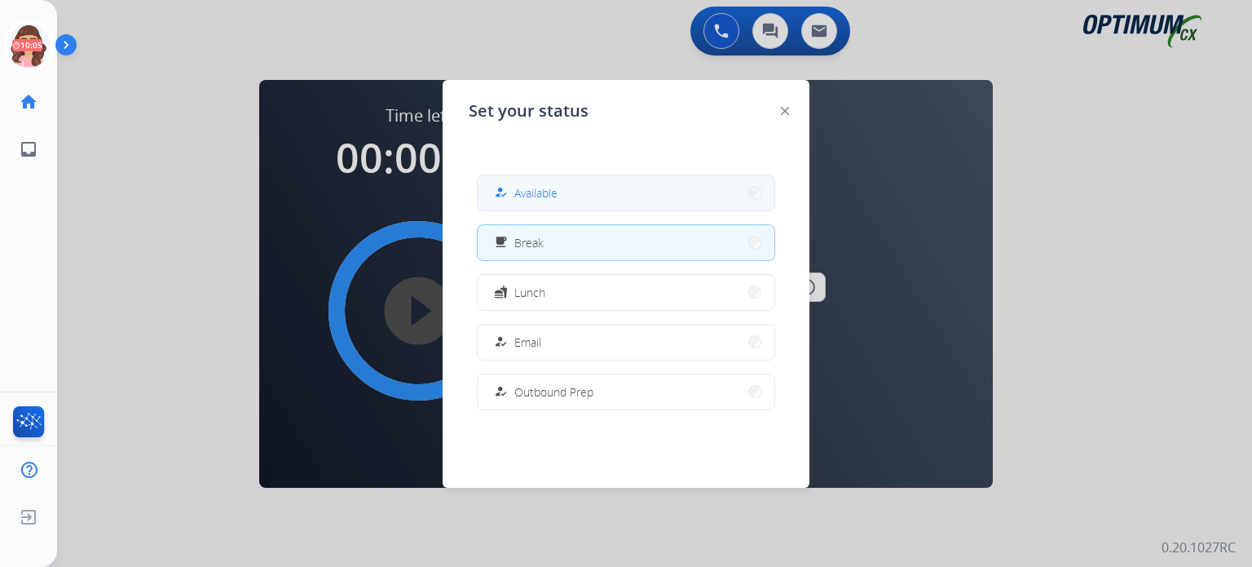
click at [523, 189] on span "Available" at bounding box center [535, 192] width 43 height 17
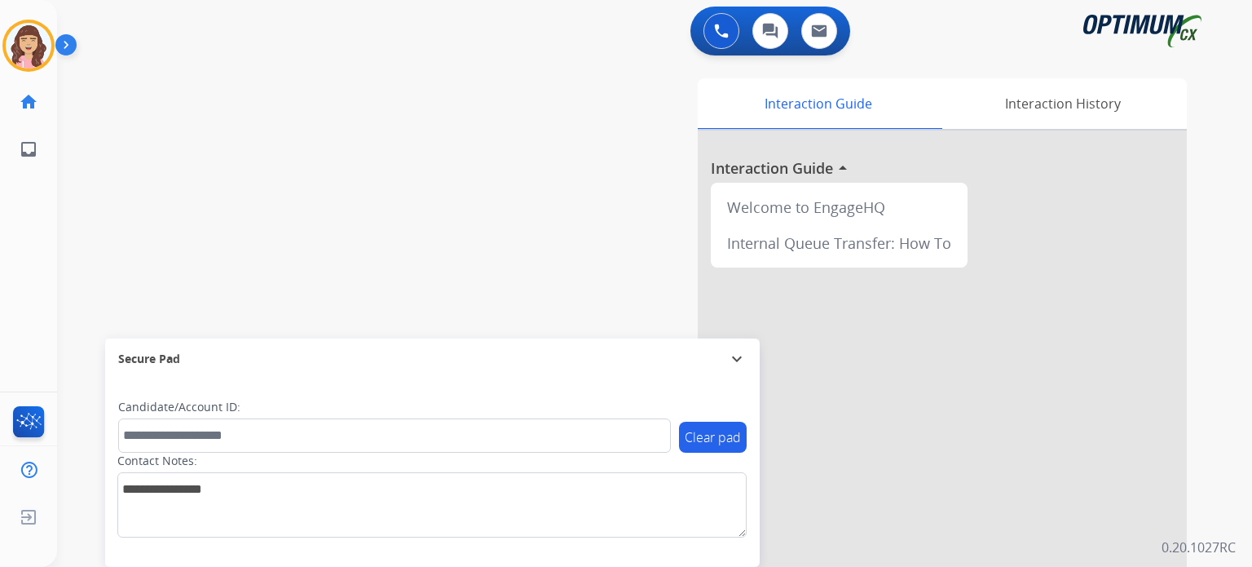
click at [523, 189] on div "Interaction Guide Interaction History Interaction Guide arrow_drop_up Welcome t…" at bounding box center [844, 408] width 686 height 660
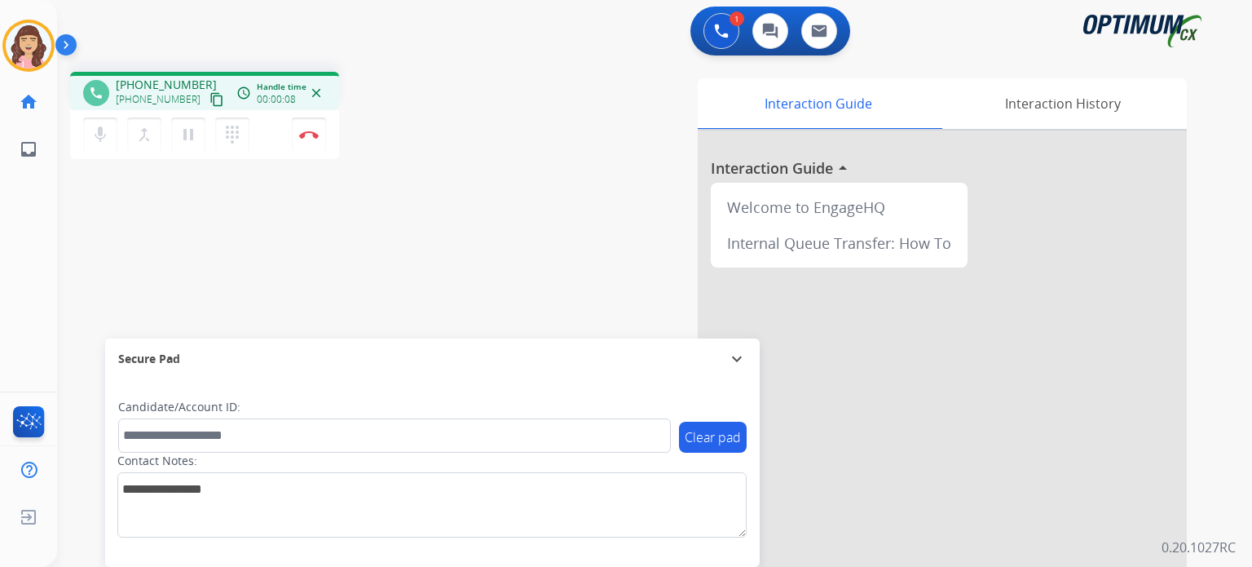
click at [210, 95] on mat-icon "content_copy" at bounding box center [217, 99] width 15 height 15
click at [210, 96] on mat-icon "content_copy" at bounding box center [217, 99] width 15 height 15
click at [313, 136] on img at bounding box center [309, 134] width 20 height 8
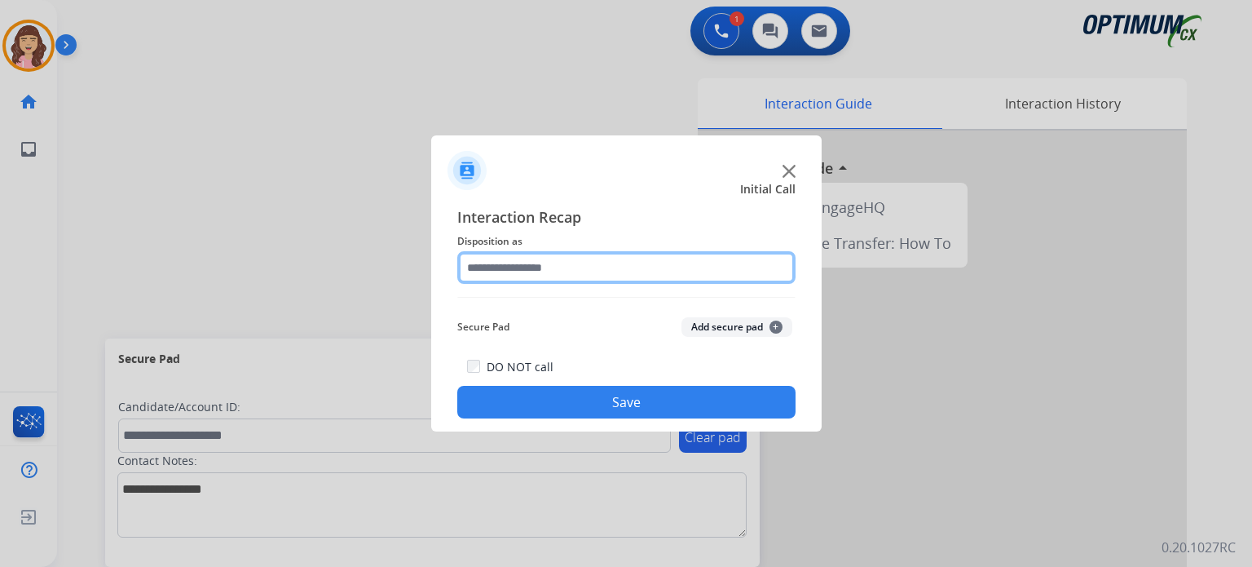
click at [576, 263] on input "text" at bounding box center [626, 267] width 338 height 33
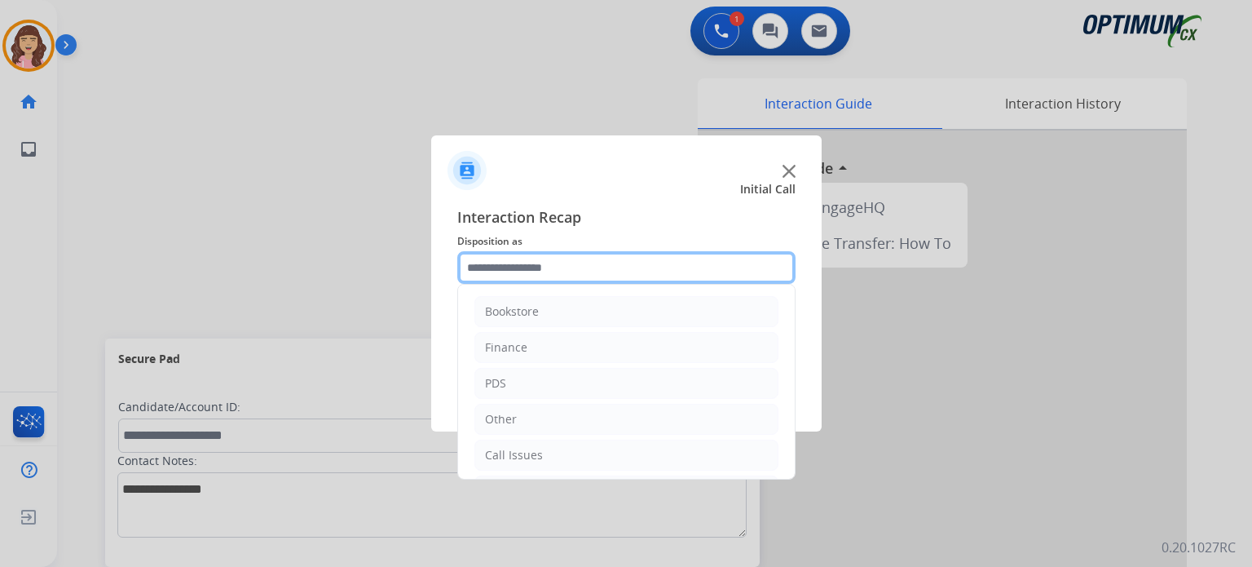
scroll to position [108, 0]
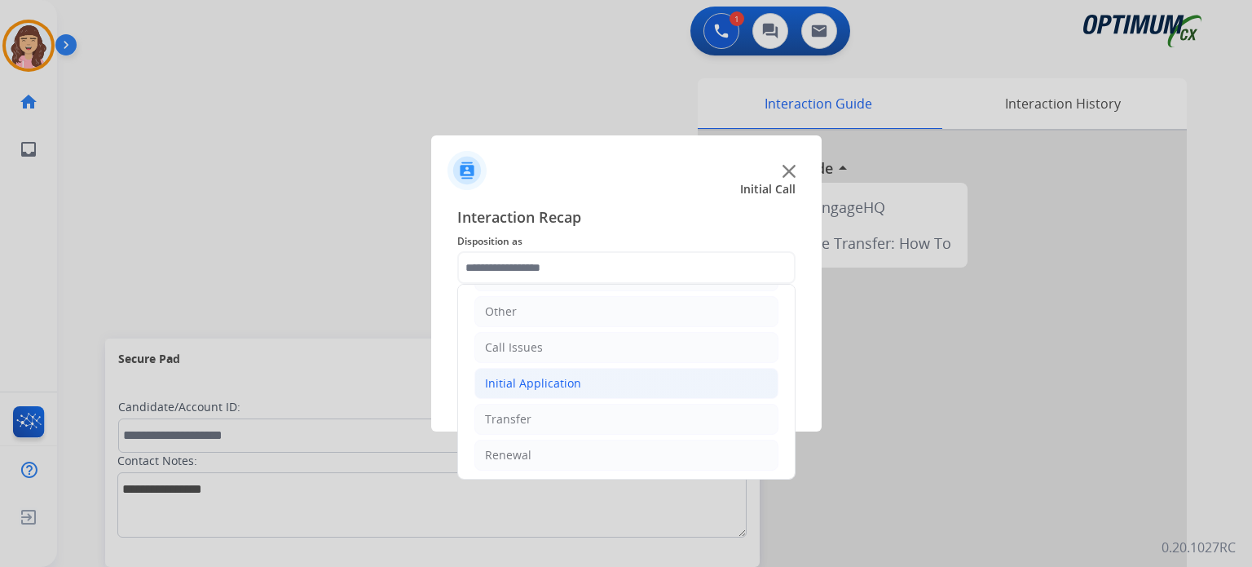
click at [548, 387] on div "Initial Application" at bounding box center [533, 383] width 96 height 16
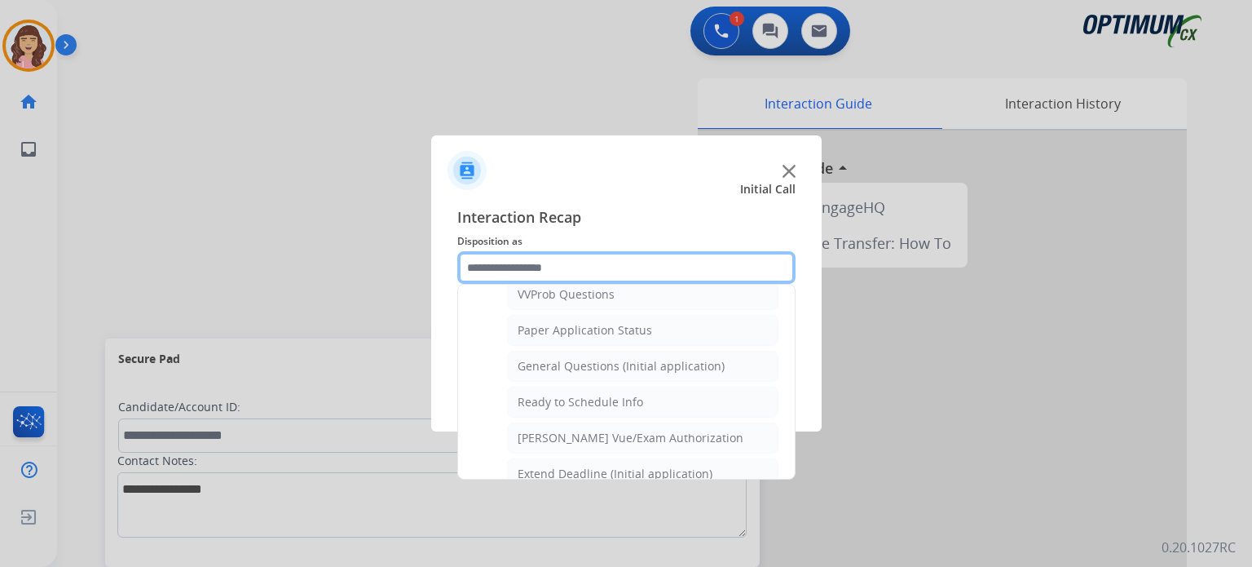
scroll to position [871, 0]
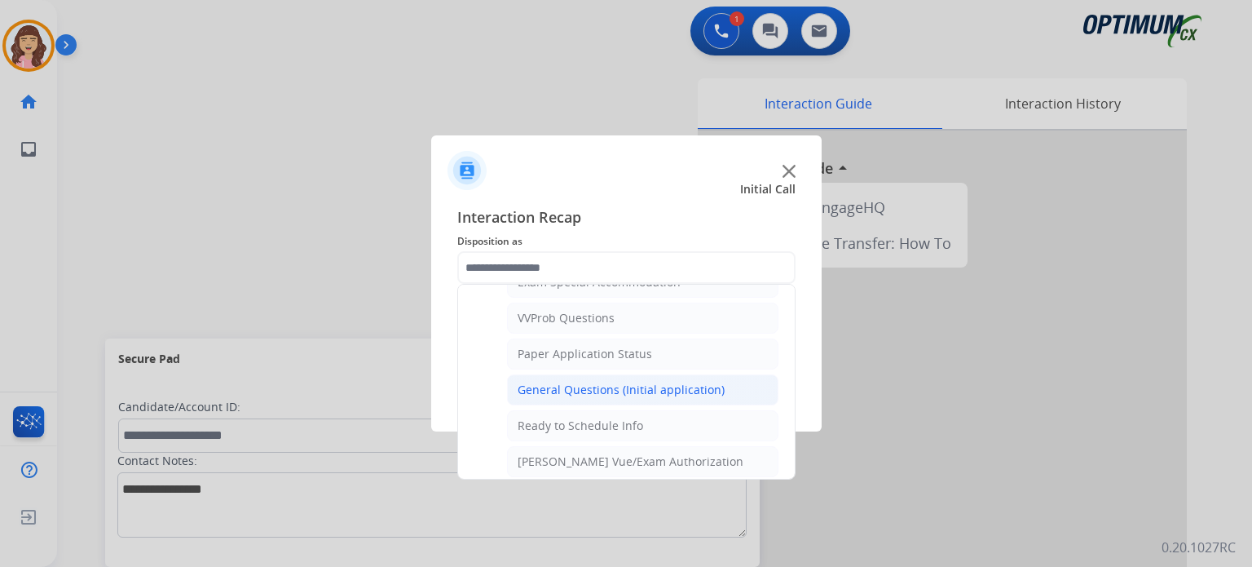
click at [642, 382] on div "General Questions (Initial application)" at bounding box center [621, 390] width 207 height 16
type input "**********"
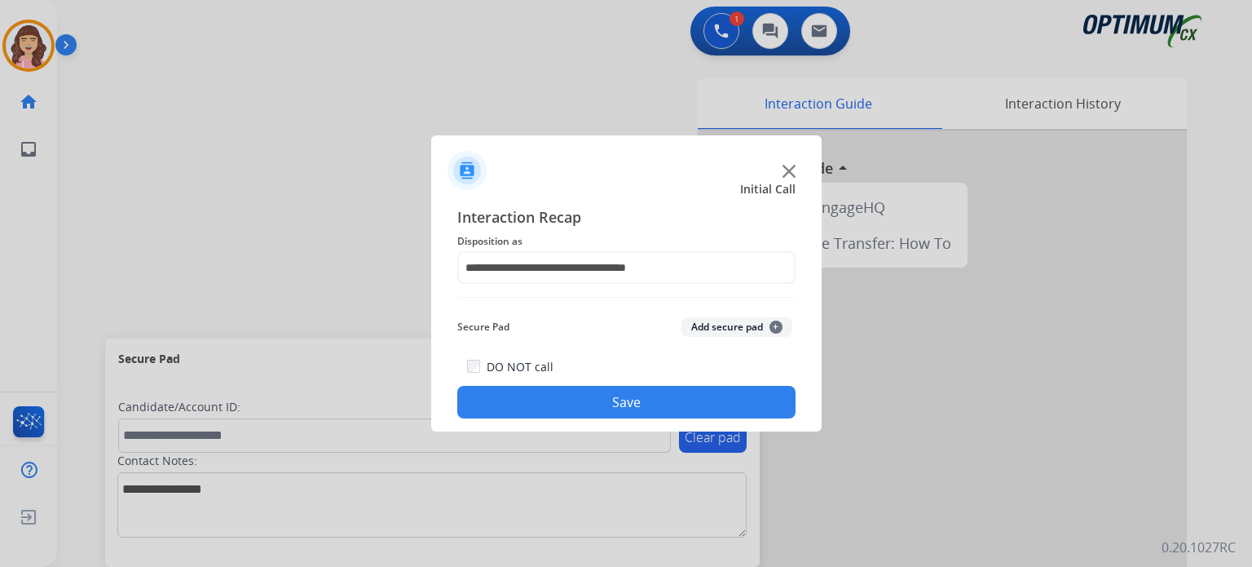
click at [616, 404] on button "Save" at bounding box center [626, 402] width 338 height 33
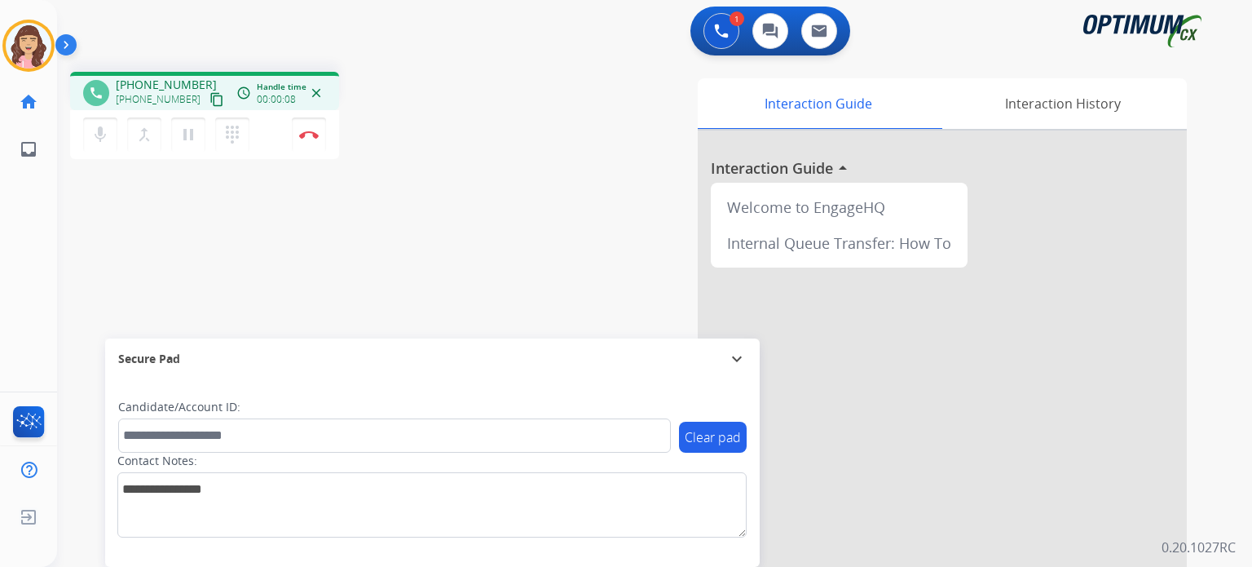
click at [210, 92] on mat-icon "content_copy" at bounding box center [217, 99] width 15 height 15
click at [310, 136] on img at bounding box center [309, 134] width 20 height 8
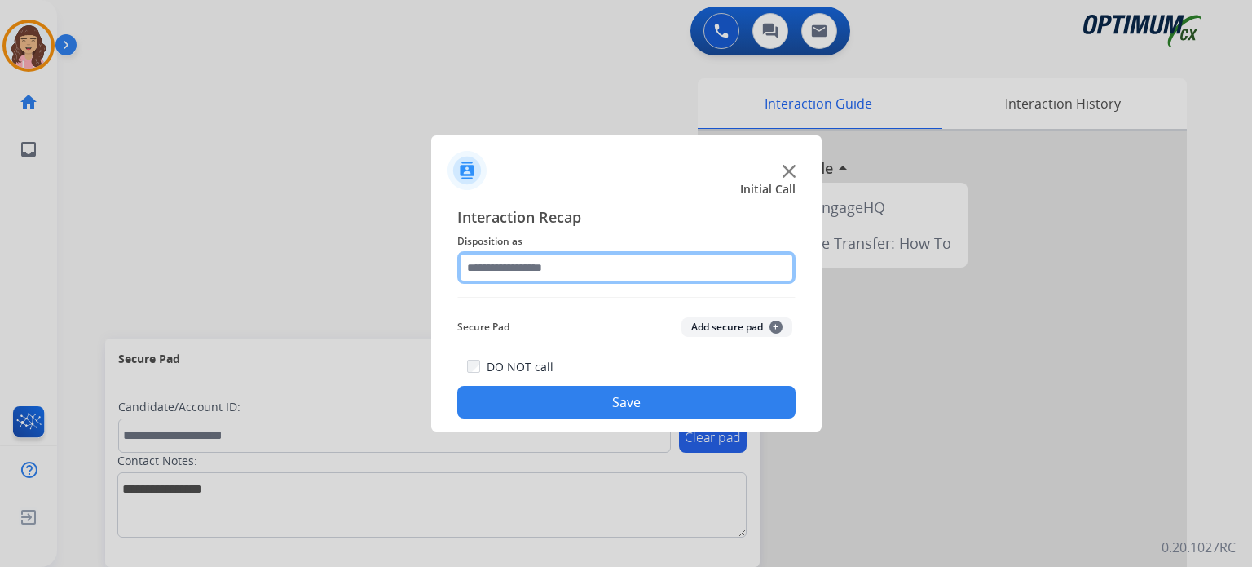
click at [592, 264] on input "text" at bounding box center [626, 267] width 338 height 33
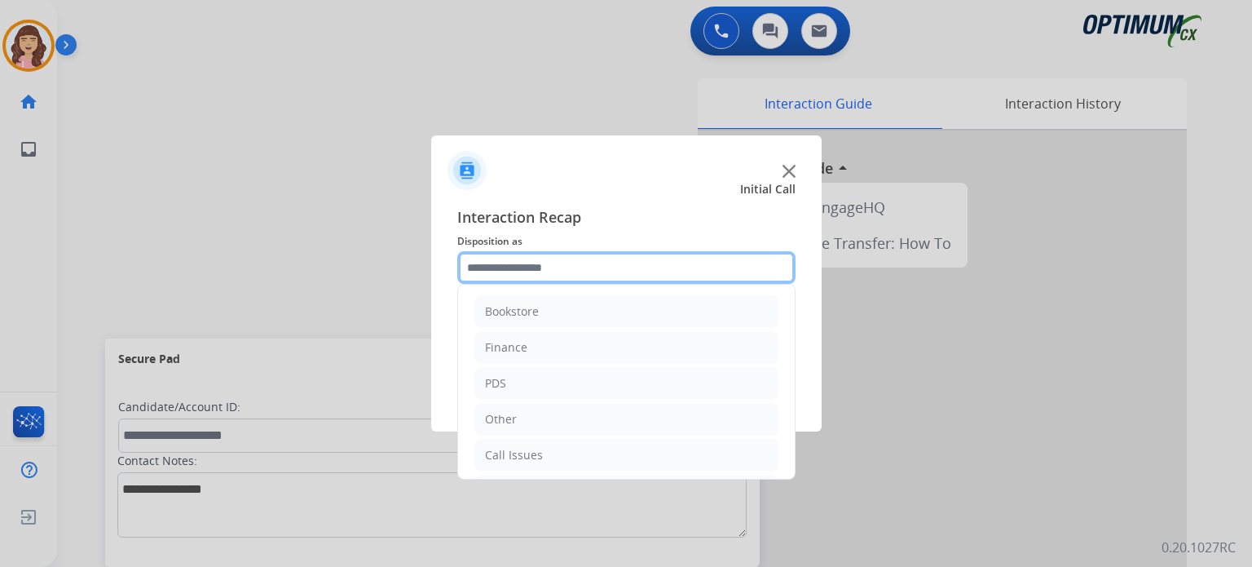
scroll to position [108, 0]
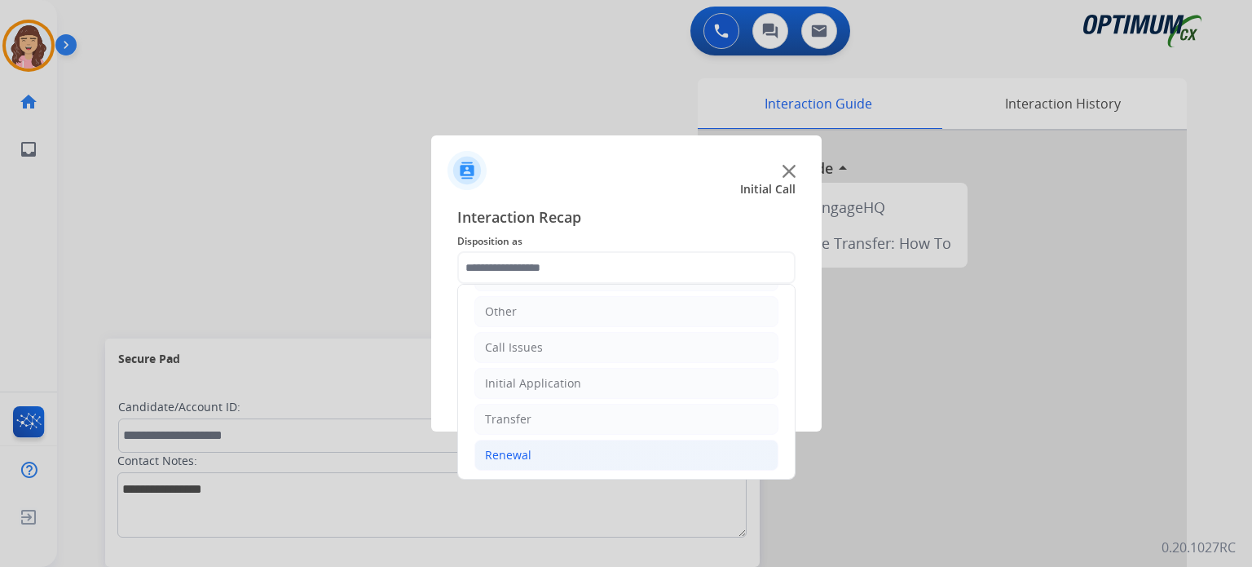
click at [501, 450] on div "Renewal" at bounding box center [508, 455] width 46 height 16
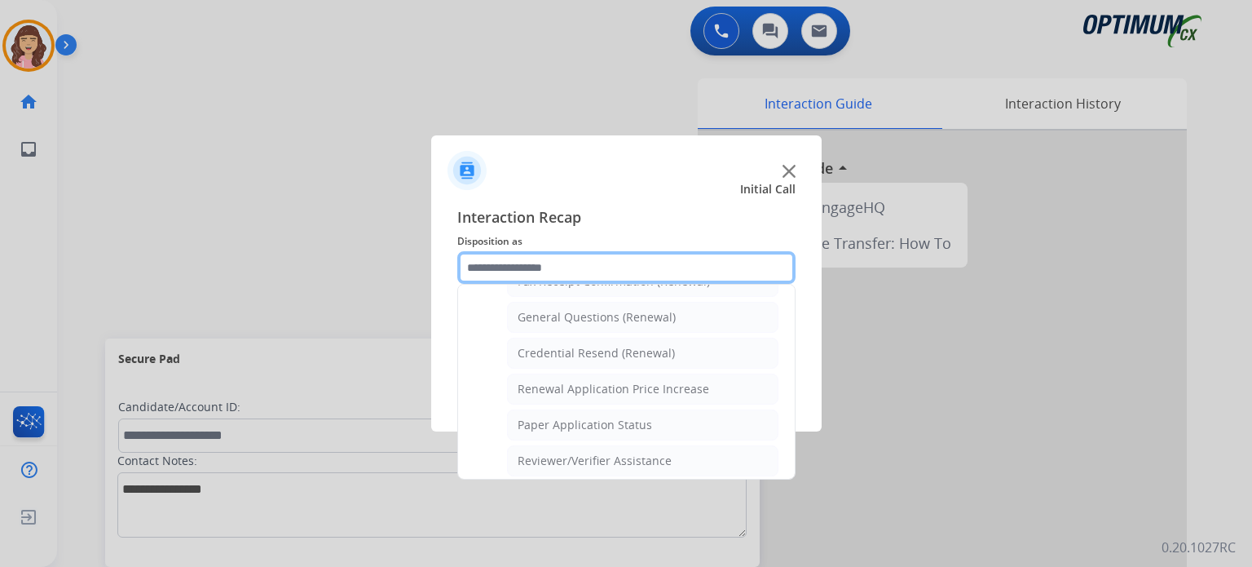
scroll to position [457, 0]
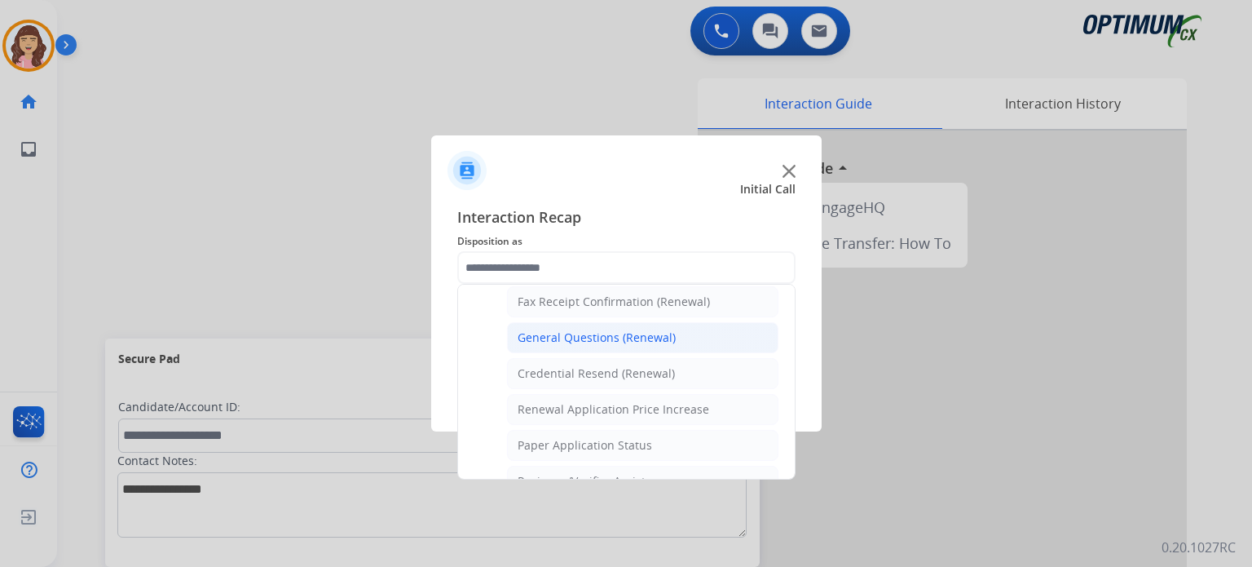
click at [564, 329] on div "General Questions (Renewal)" at bounding box center [597, 337] width 158 height 16
type input "**********"
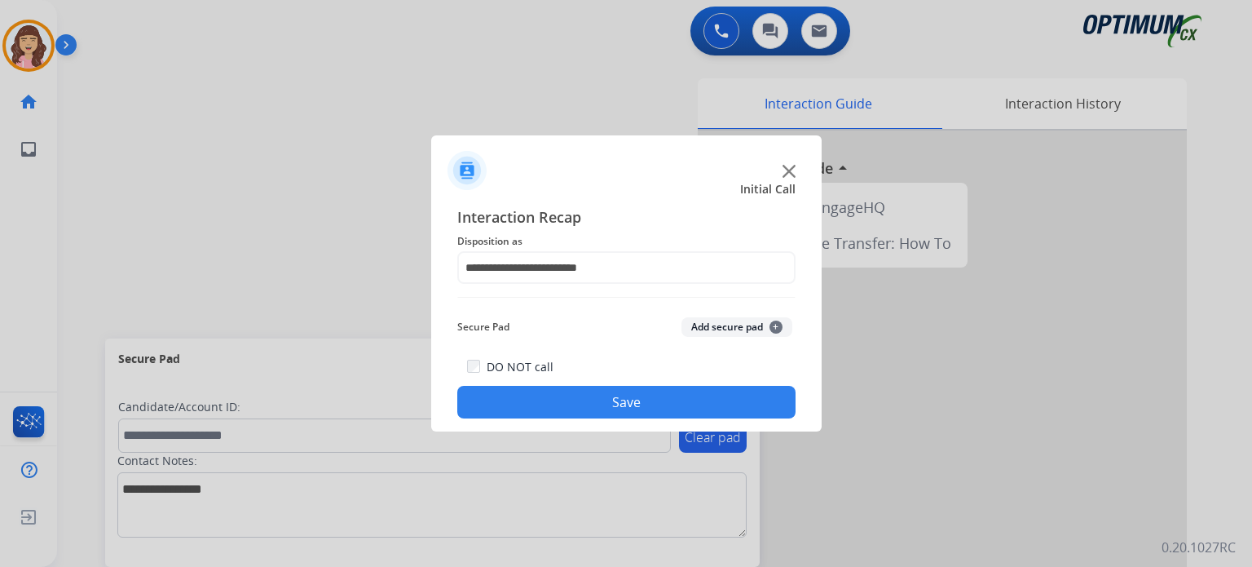
click at [597, 396] on button "Save" at bounding box center [626, 402] width 338 height 33
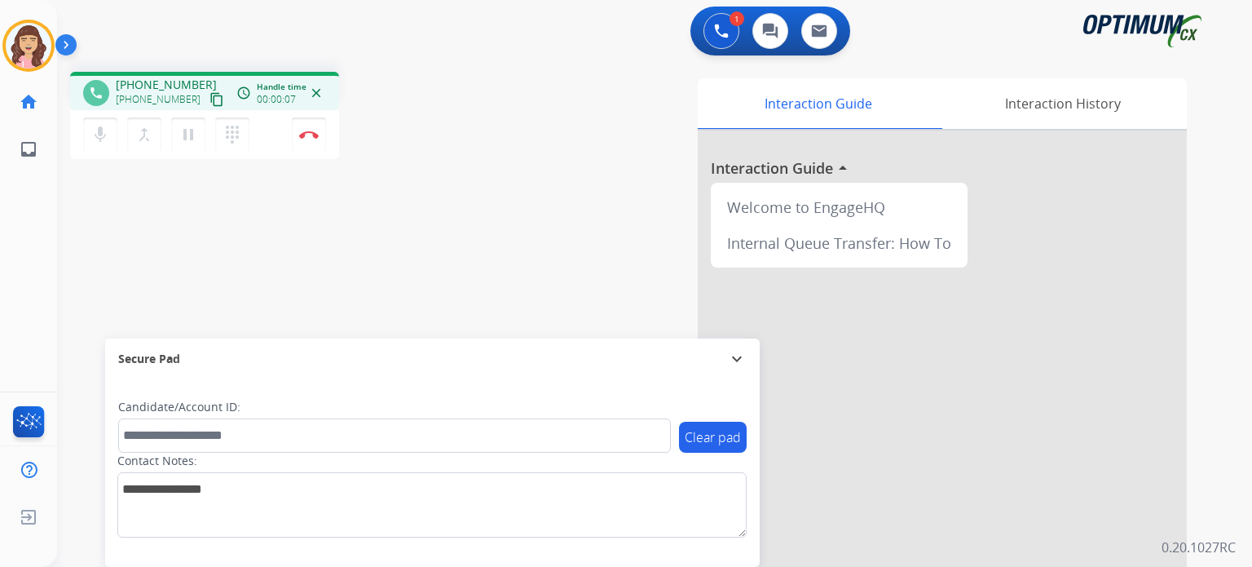
click at [210, 100] on mat-icon "content_copy" at bounding box center [217, 99] width 15 height 15
click at [310, 135] on img at bounding box center [309, 134] width 20 height 8
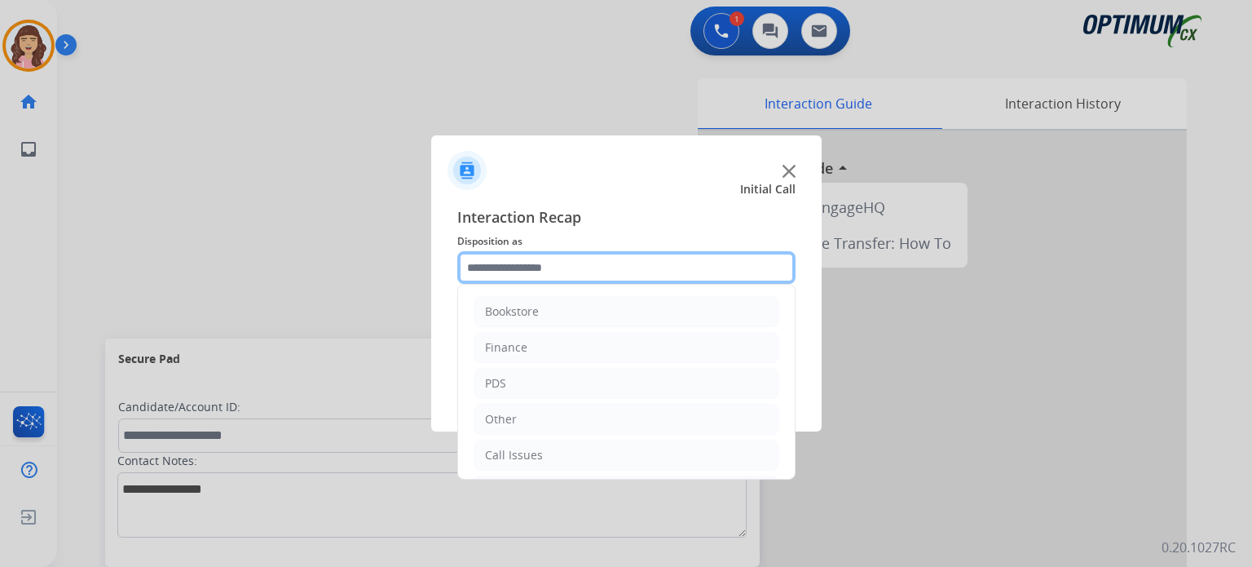
click at [656, 269] on input "text" at bounding box center [626, 267] width 338 height 33
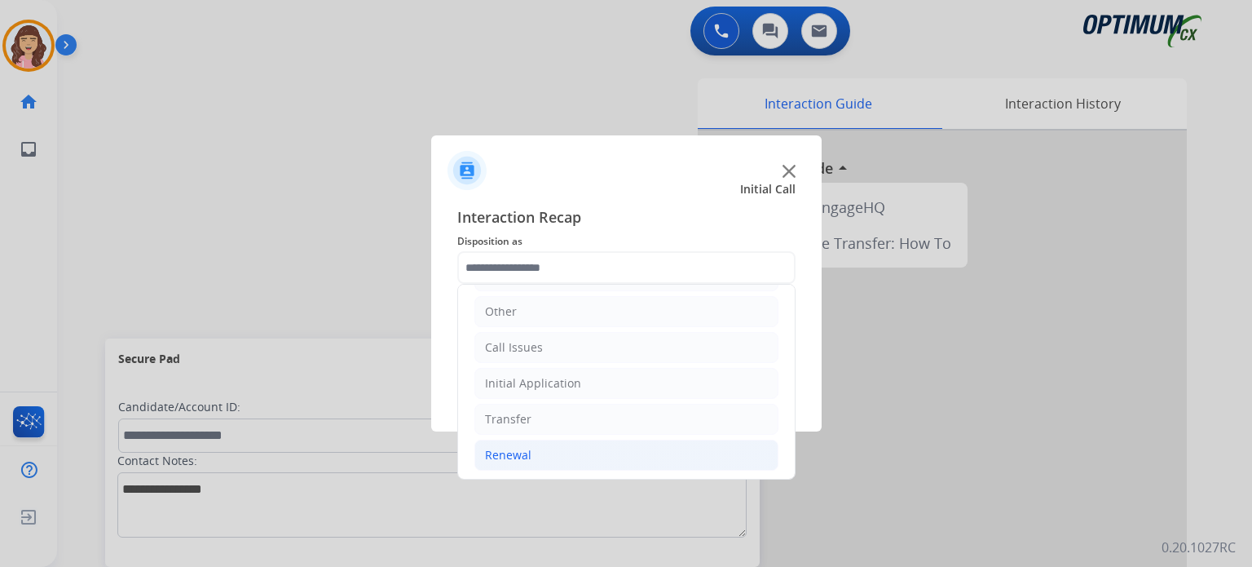
click at [517, 449] on div "Renewal" at bounding box center [508, 455] width 46 height 16
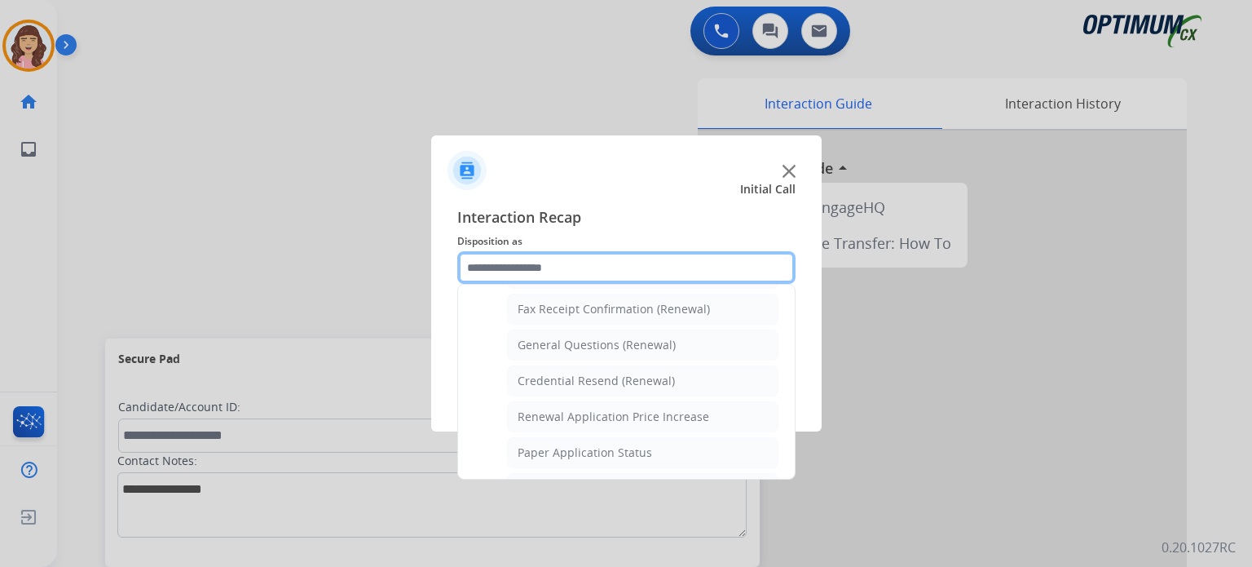
scroll to position [443, 0]
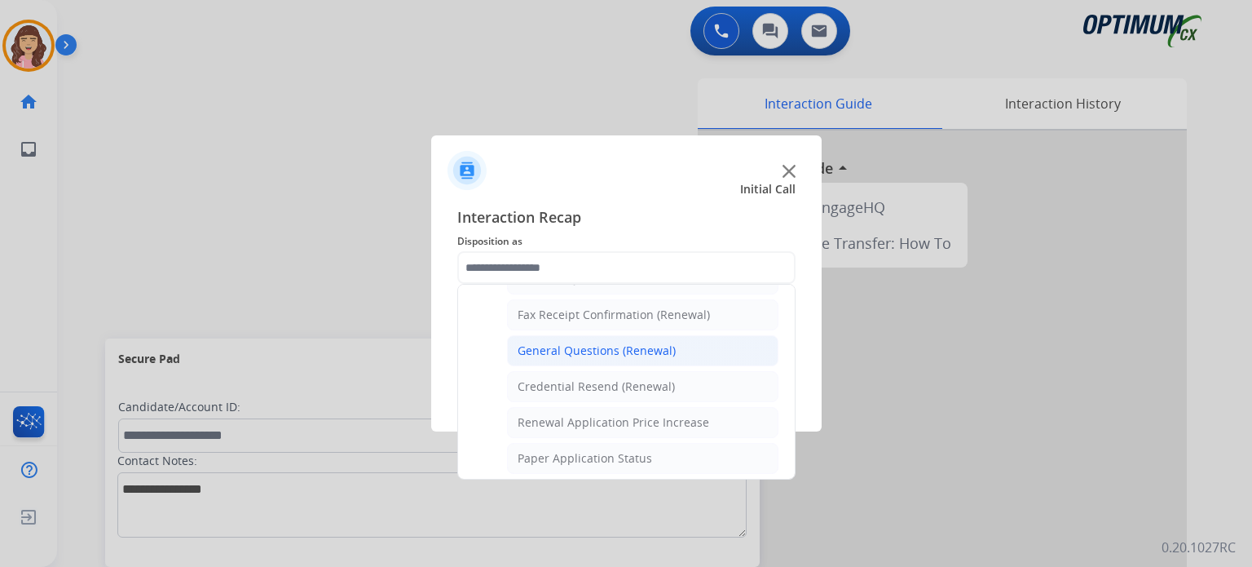
click at [598, 348] on div "General Questions (Renewal)" at bounding box center [597, 350] width 158 height 16
type input "**********"
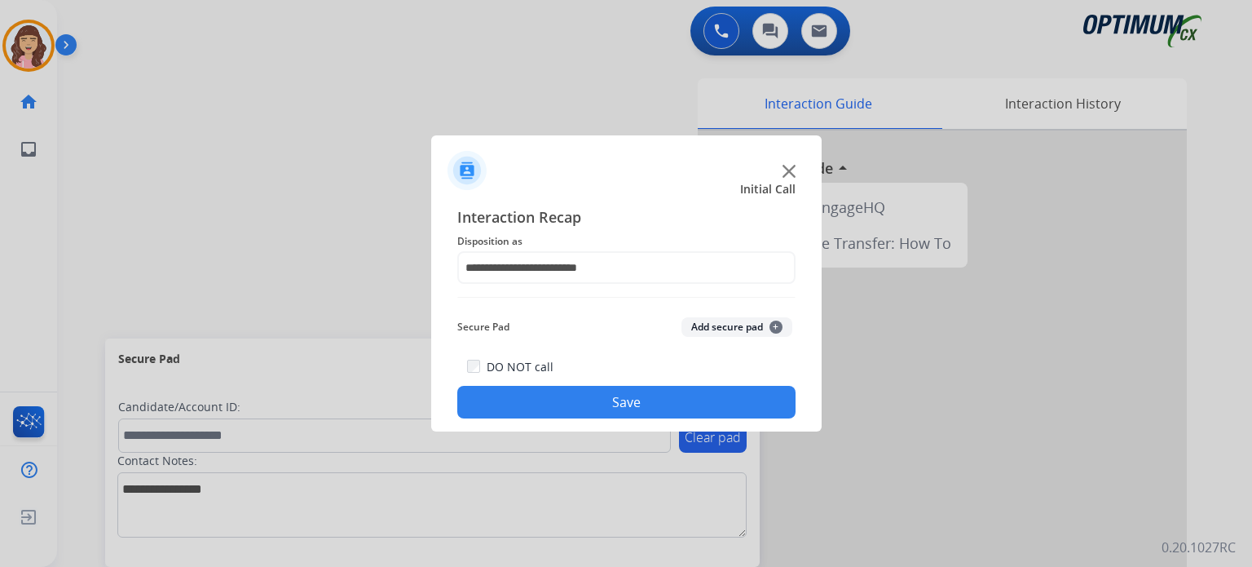
click at [625, 408] on button "Save" at bounding box center [626, 402] width 338 height 33
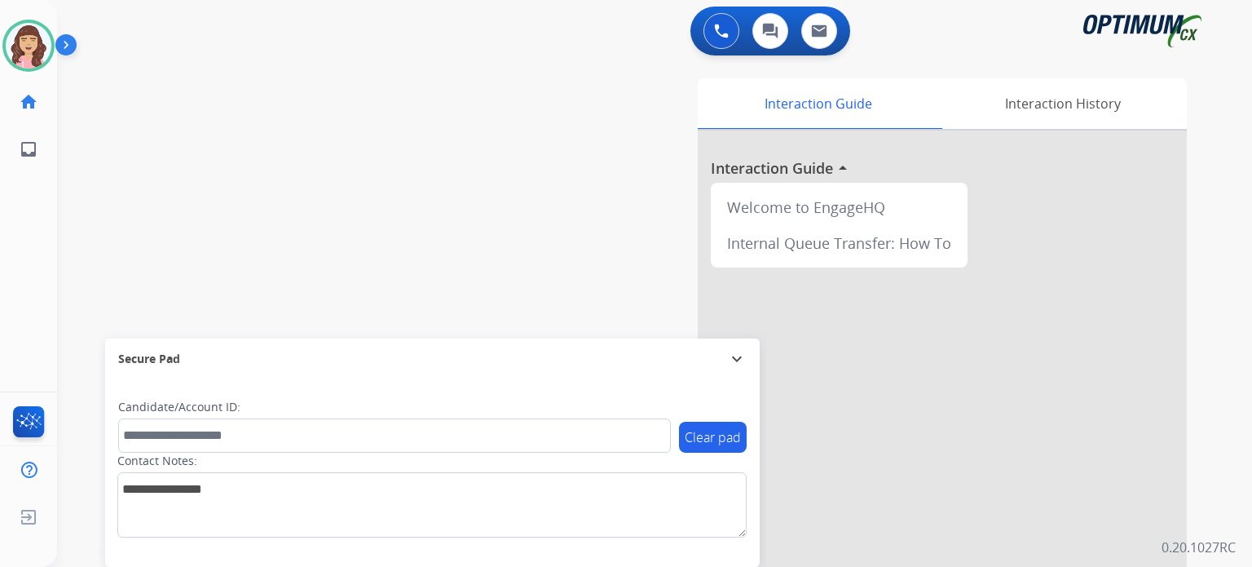
click at [199, 133] on div "swap_horiz Break voice bridge close_fullscreen Connect 3-Way Call merge_type Se…" at bounding box center [635, 399] width 1156 height 680
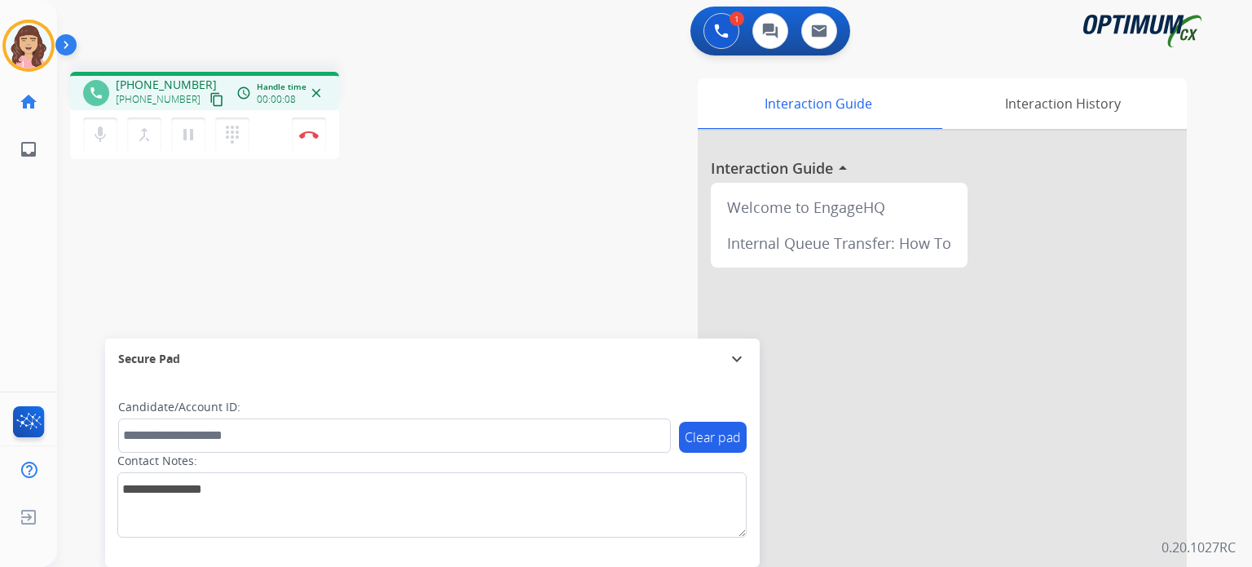
click at [210, 97] on mat-icon "content_copy" at bounding box center [217, 99] width 15 height 15
click at [384, 276] on div "phone +17657308056 +17657308056 content_copy access_time Call metrics Queue 00:…" at bounding box center [635, 399] width 1156 height 680
click at [336, 289] on div "phone +17657308056 +17657308056 content_copy access_time Call metrics Queue 00:…" at bounding box center [635, 399] width 1156 height 680
click at [355, 261] on div "phone +17657308056 +17657308056 content_copy access_time Call metrics Queue 00:…" at bounding box center [635, 399] width 1156 height 680
click at [307, 139] on button "Disconnect" at bounding box center [309, 134] width 34 height 34
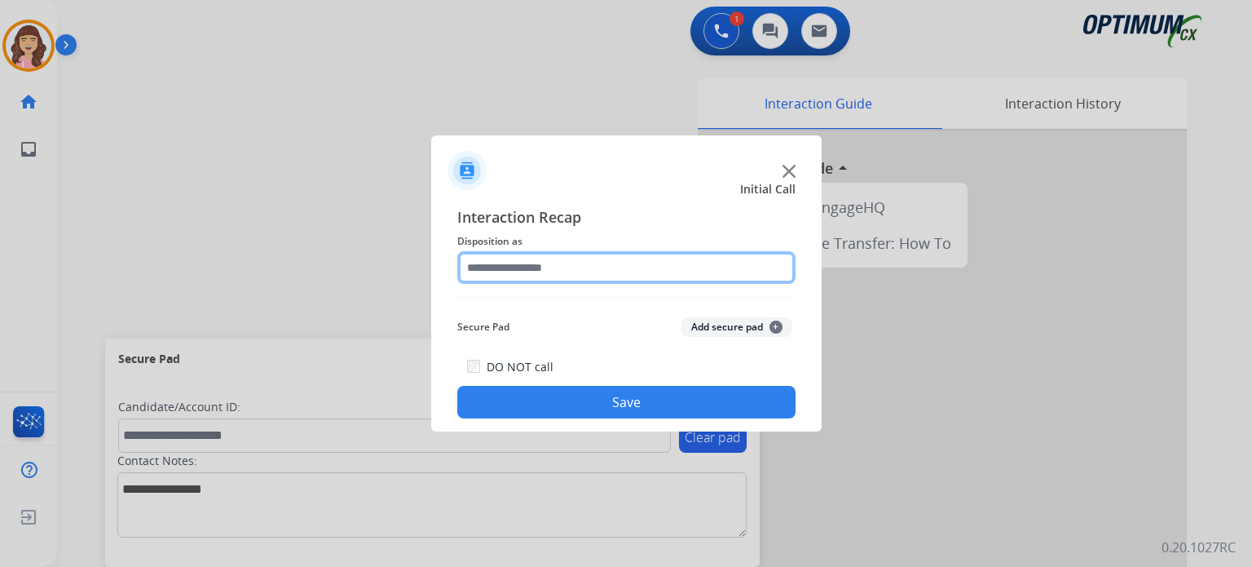
click at [579, 263] on input "text" at bounding box center [626, 267] width 338 height 33
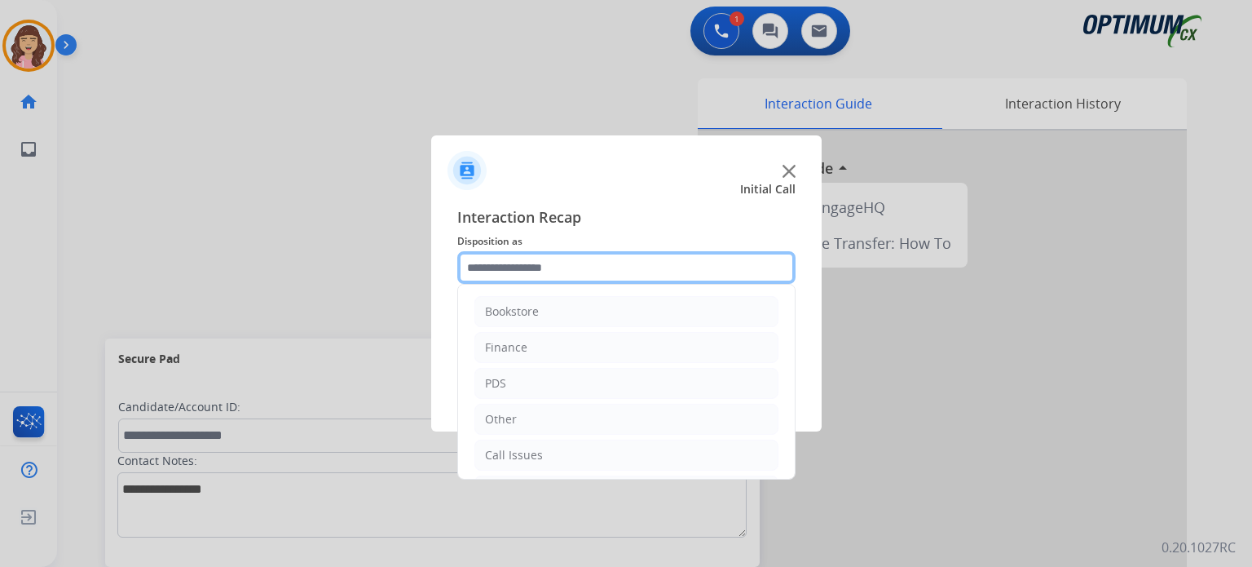
scroll to position [108, 0]
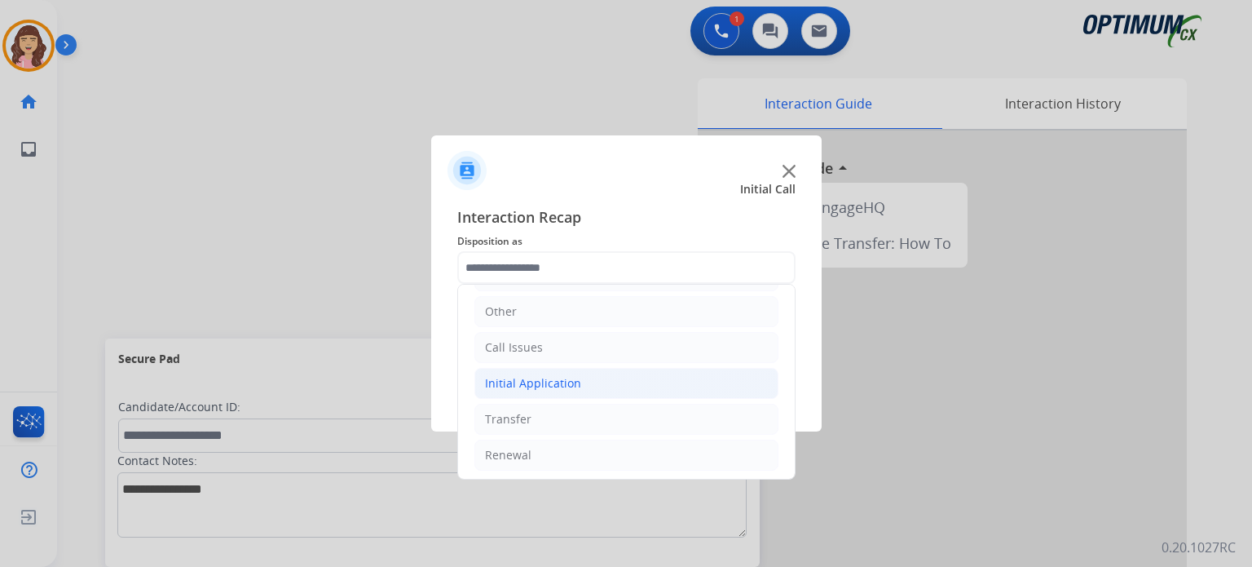
click at [577, 377] on li "Initial Application" at bounding box center [626, 383] width 304 height 31
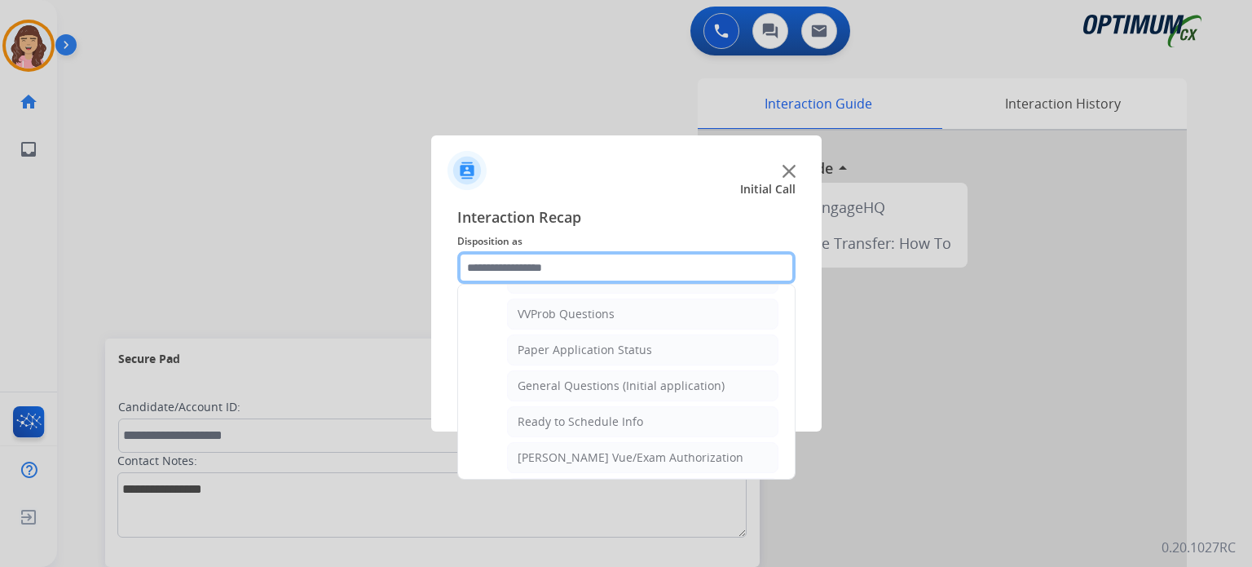
scroll to position [852, 0]
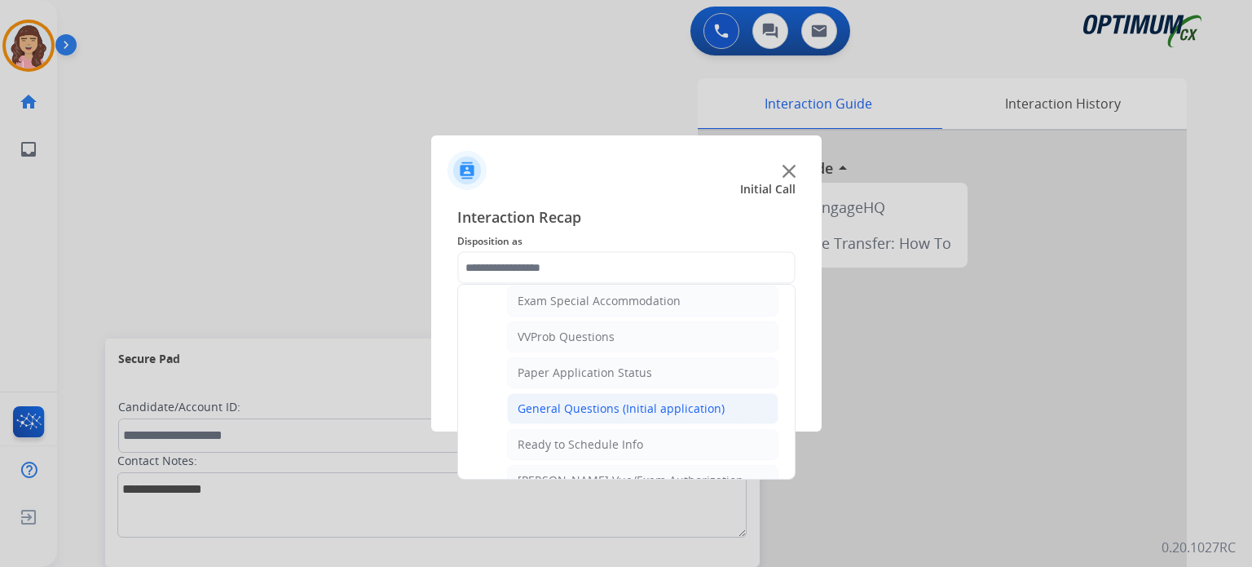
click at [641, 404] on div "General Questions (Initial application)" at bounding box center [621, 408] width 207 height 16
type input "**********"
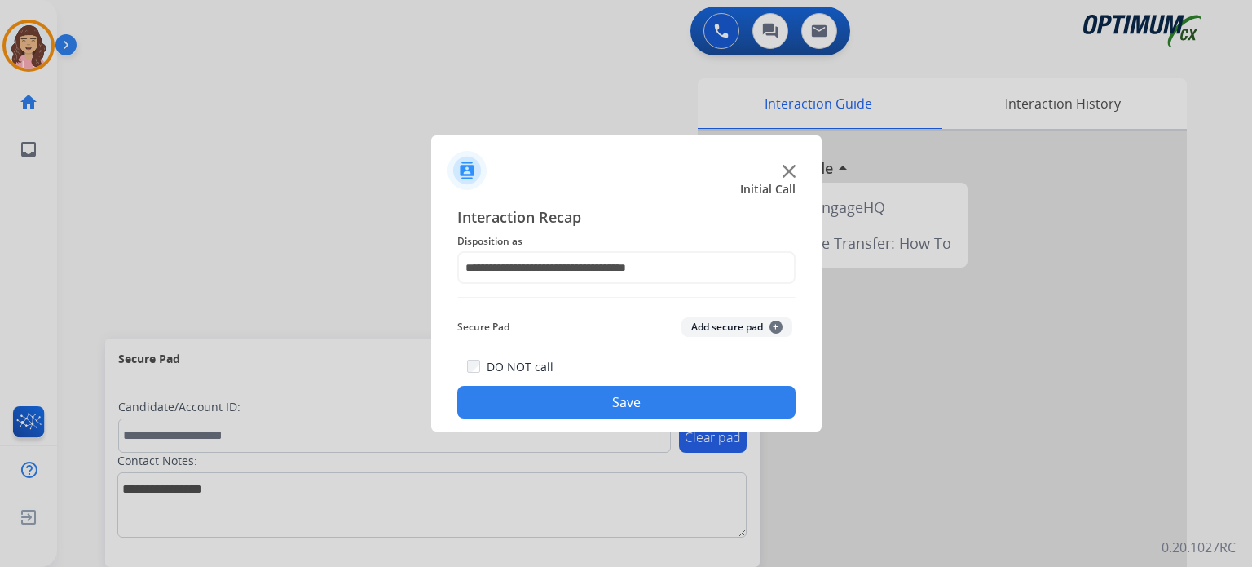
click at [607, 404] on button "Save" at bounding box center [626, 402] width 338 height 33
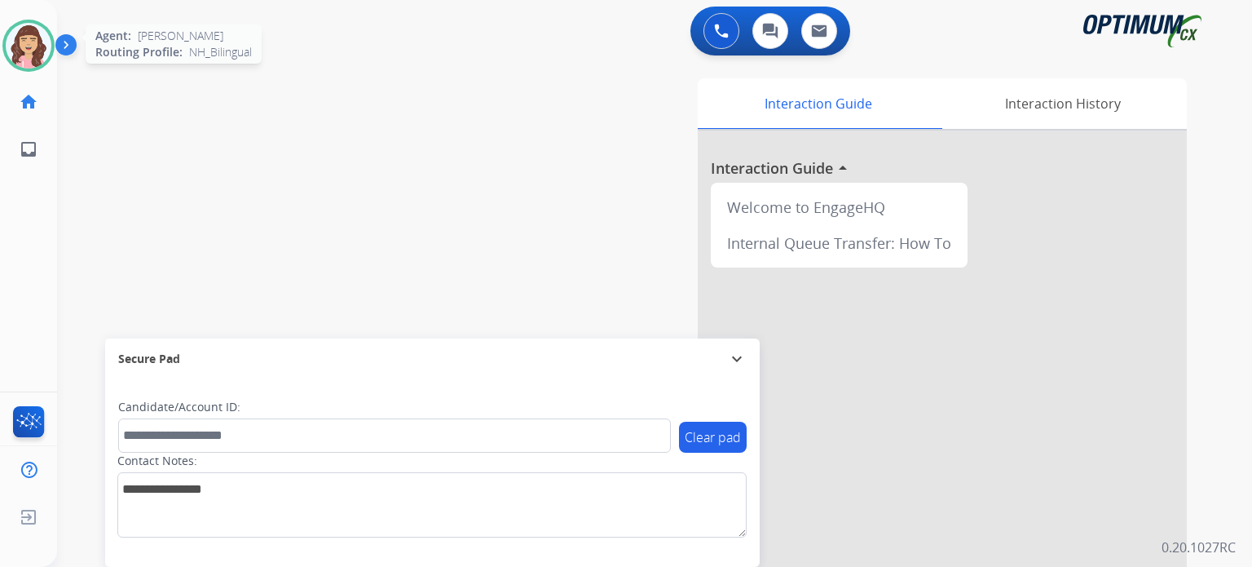
click at [39, 41] on img at bounding box center [29, 46] width 46 height 46
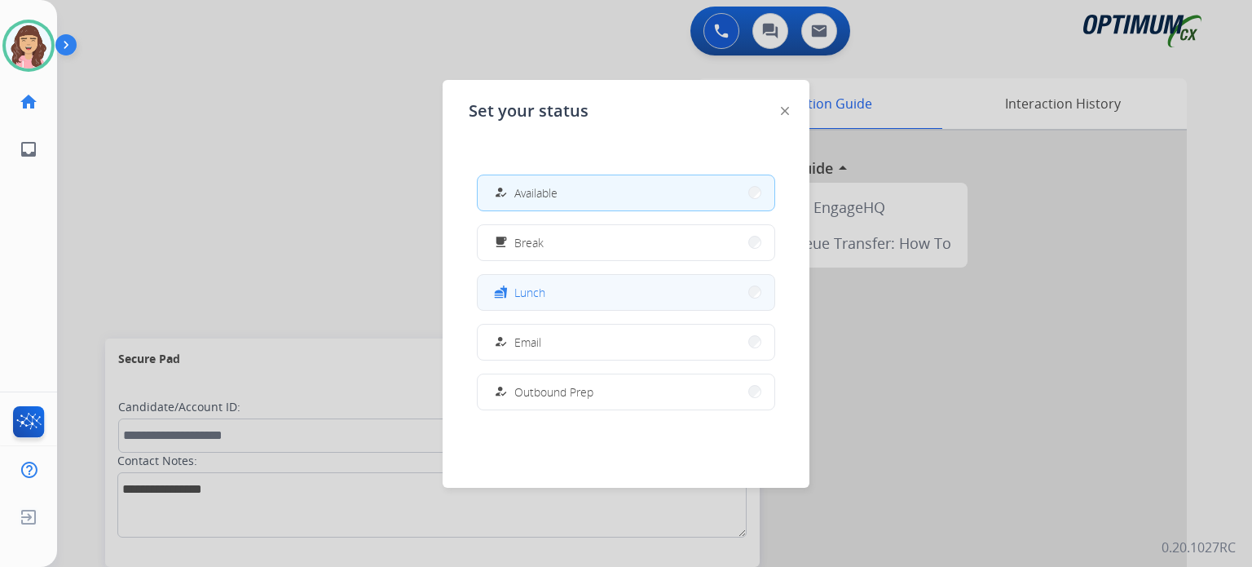
click at [561, 281] on button "fastfood Lunch" at bounding box center [626, 292] width 297 height 35
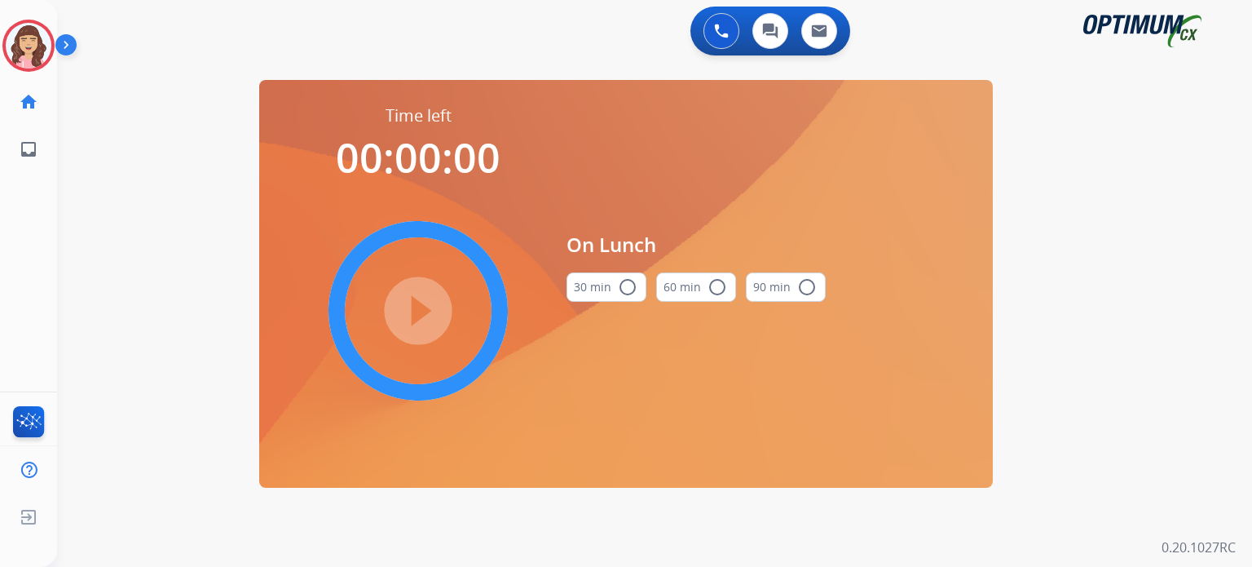
click at [626, 289] on mat-icon "radio_button_unchecked" at bounding box center [628, 287] width 20 height 20
click at [420, 308] on mat-icon "play_circle_filled" at bounding box center [418, 311] width 20 height 20
